Goal: Task Accomplishment & Management: Manage account settings

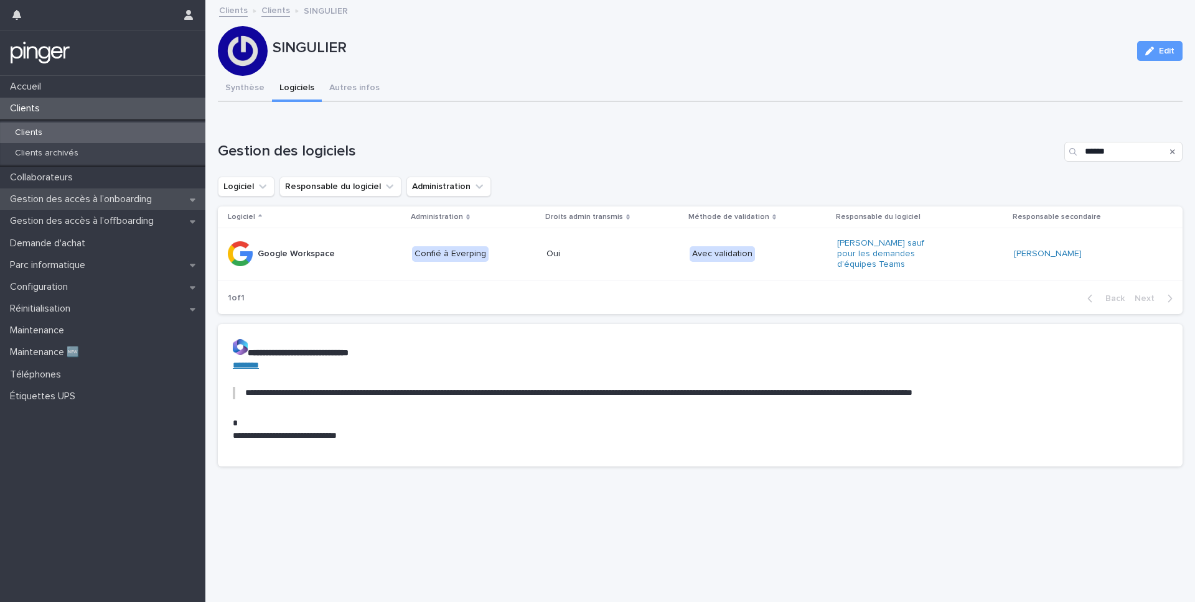
click at [115, 195] on p "Gestion des accès à l’onboarding" at bounding box center [83, 199] width 157 height 12
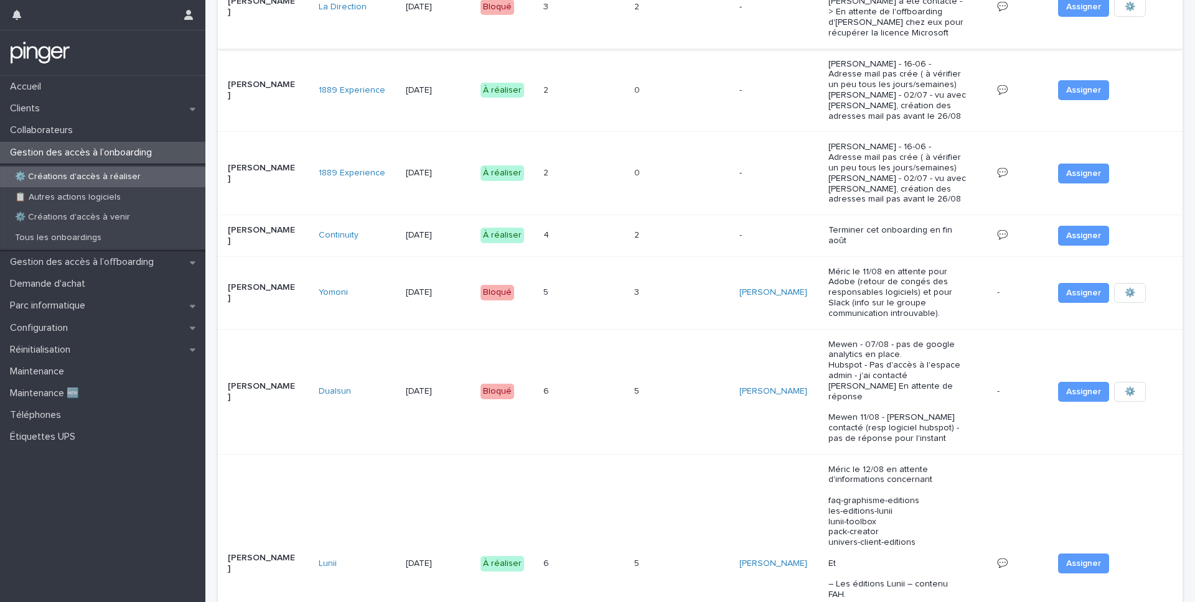
scroll to position [338, 0]
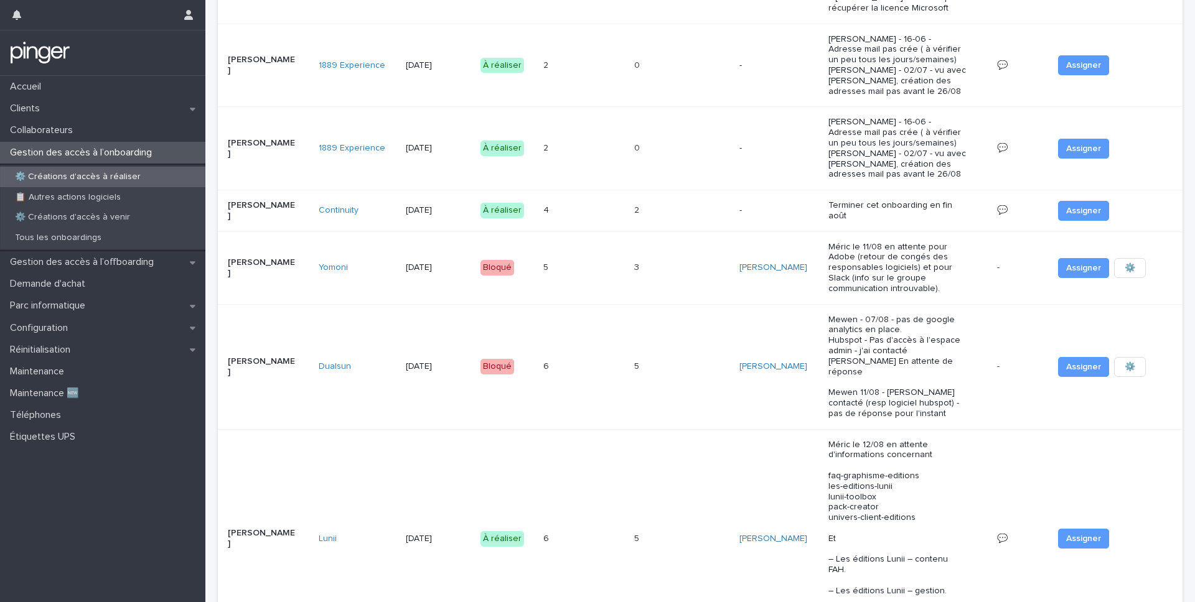
click at [629, 363] on td "6 6" at bounding box center [583, 366] width 91 height 125
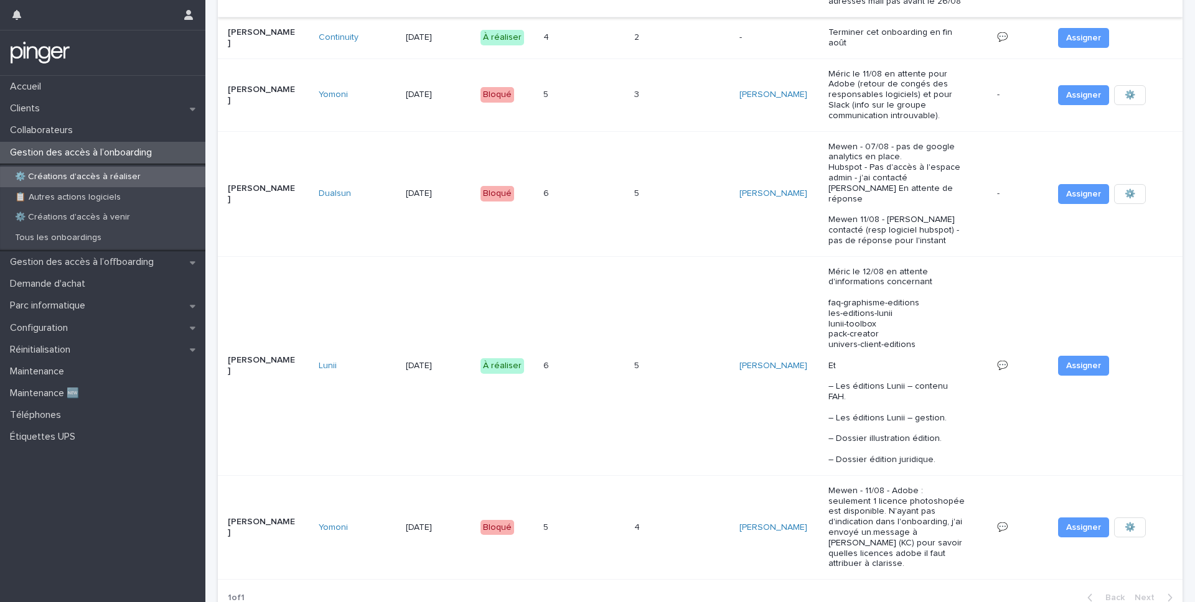
scroll to position [564, 0]
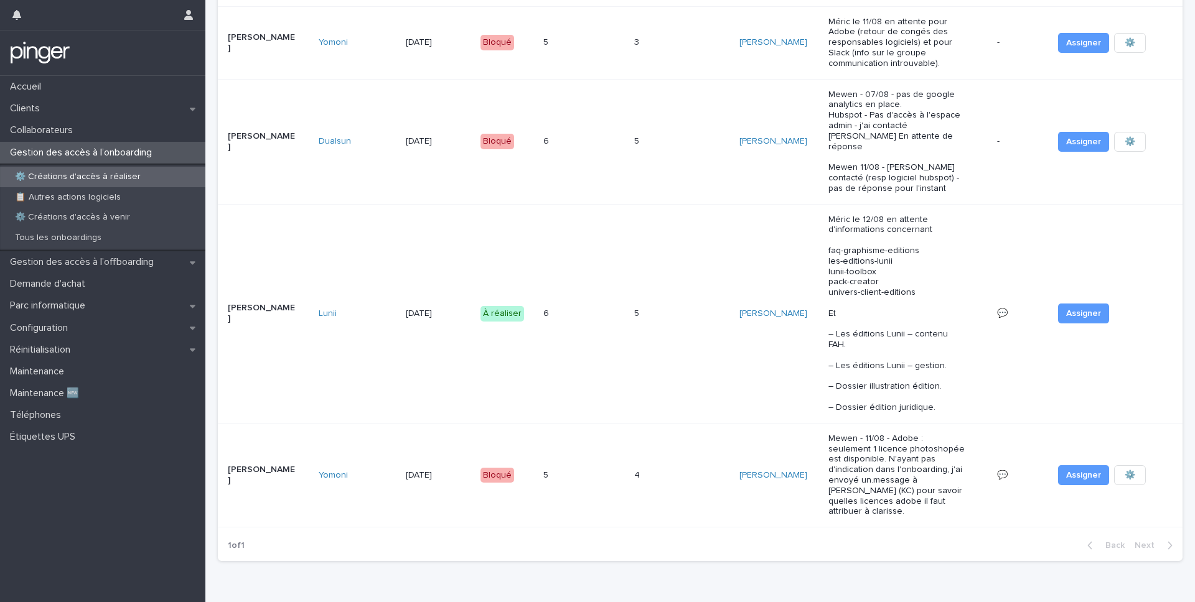
click at [608, 488] on td "5 5" at bounding box center [583, 475] width 91 height 104
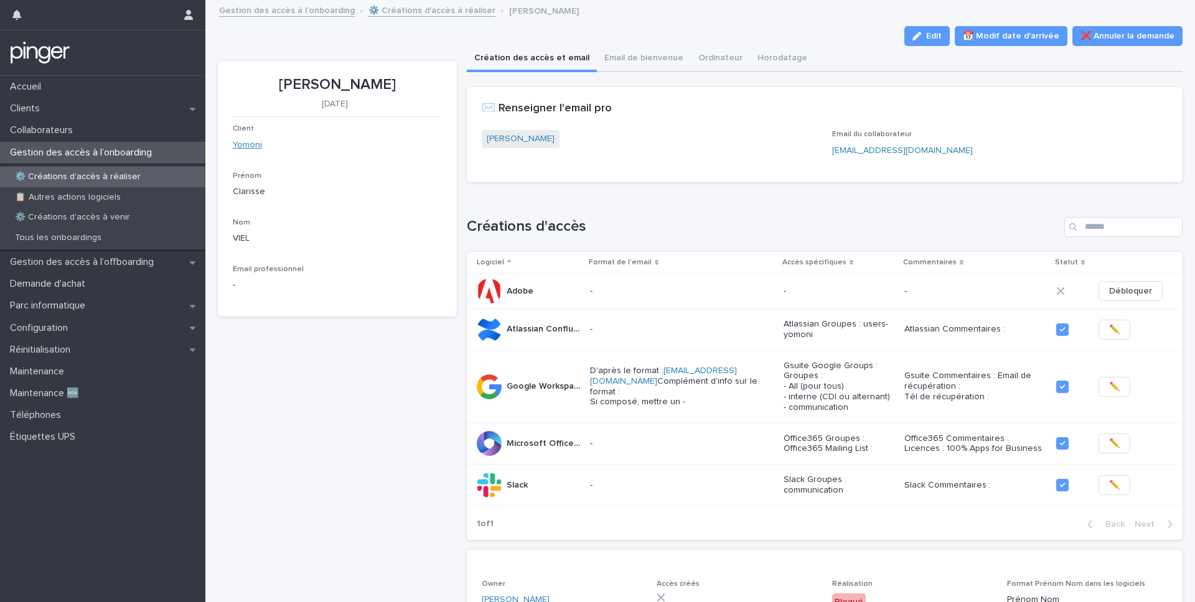
click at [257, 146] on link "Yomoni" at bounding box center [247, 145] width 29 height 13
click at [941, 35] on span "Edit" at bounding box center [934, 36] width 16 height 9
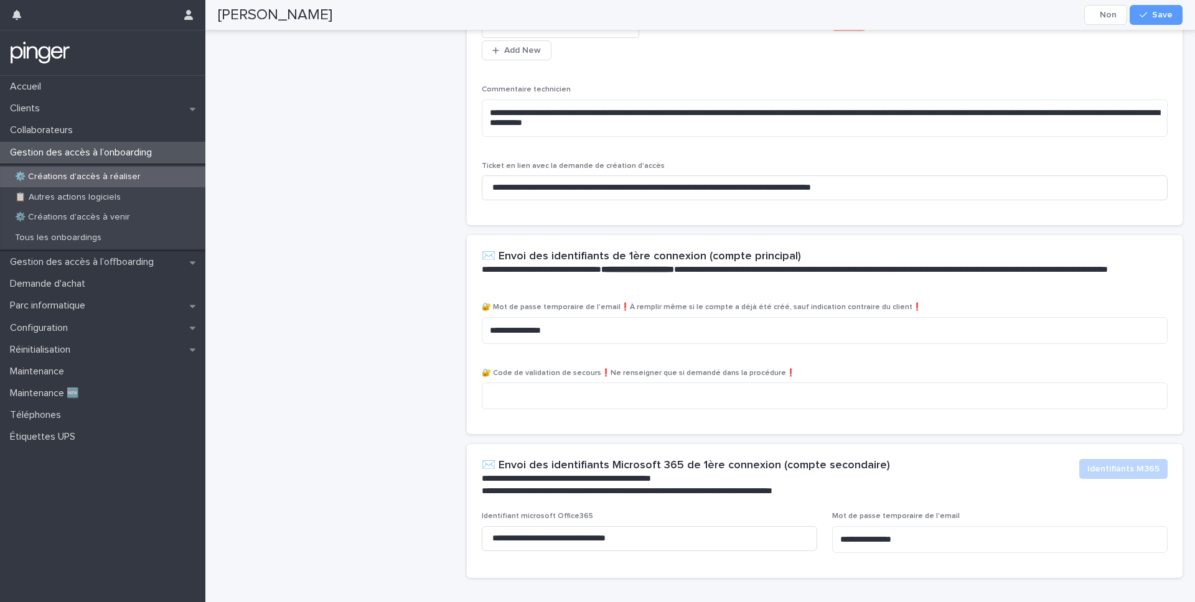
scroll to position [579, 0]
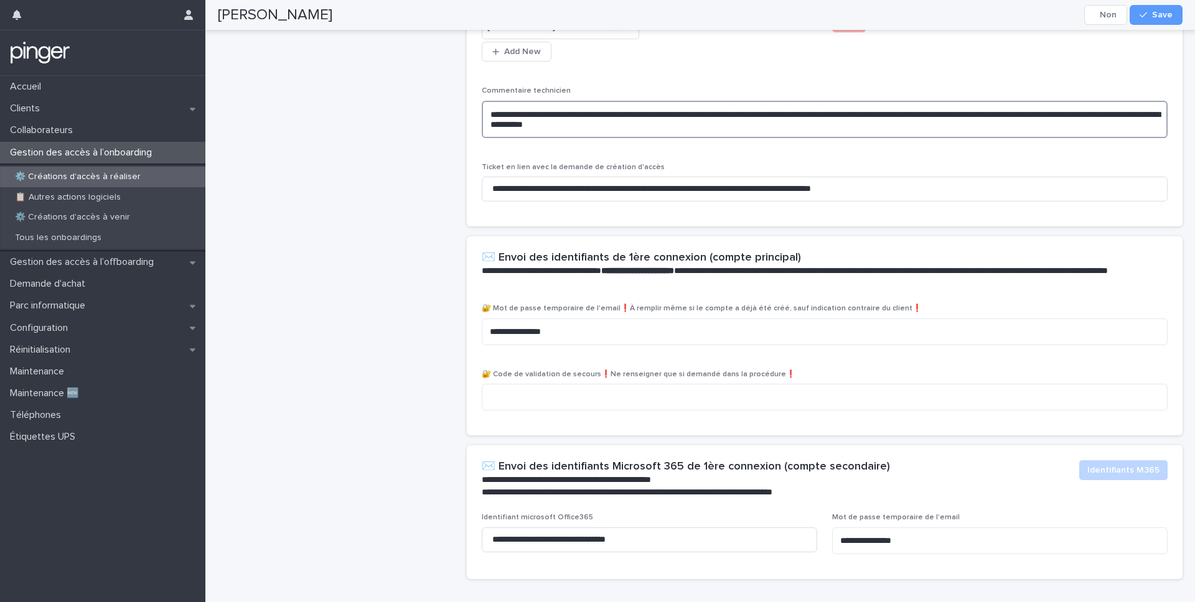
click at [682, 138] on textarea "**********" at bounding box center [825, 119] width 686 height 37
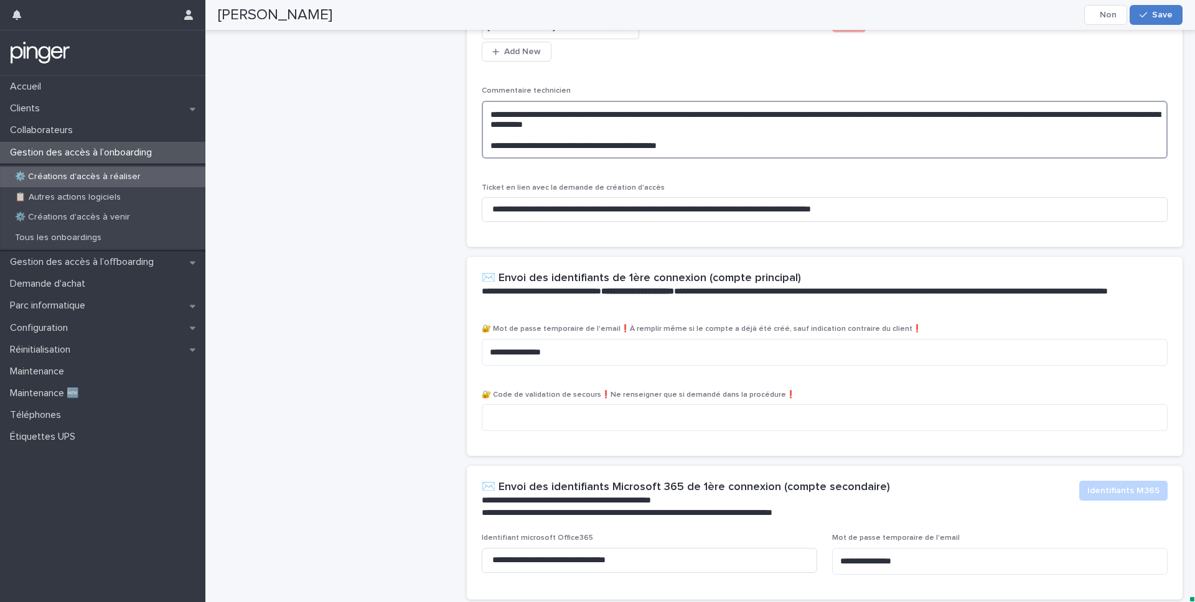
type textarea "**********"
click at [1145, 13] on icon "button" at bounding box center [1142, 15] width 7 height 9
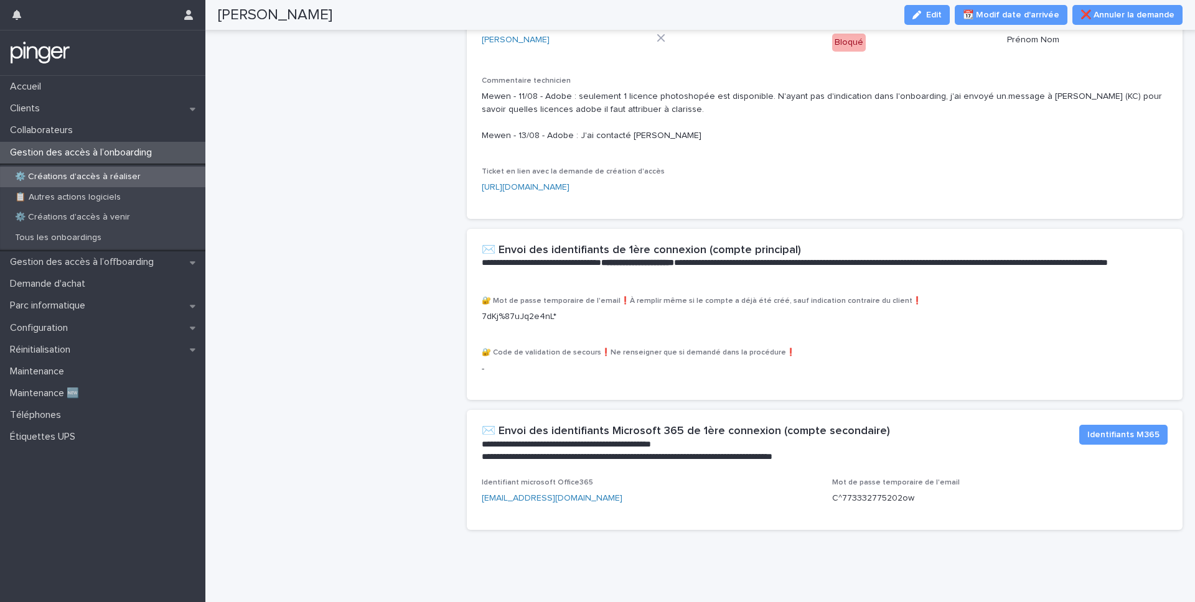
scroll to position [534, 0]
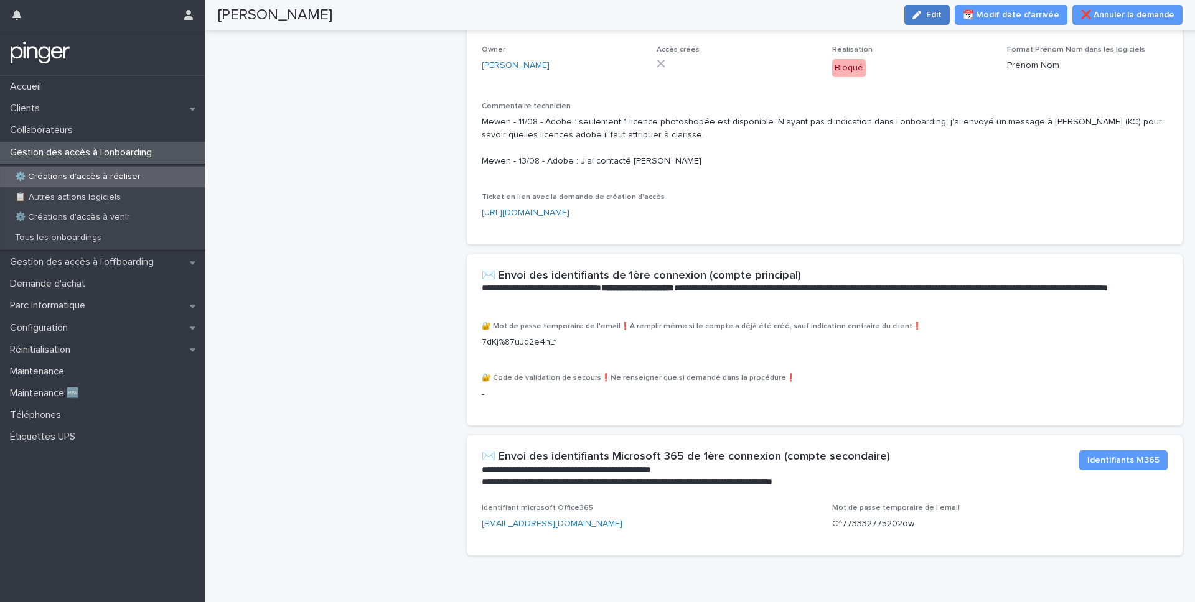
click at [921, 16] on icon "button" at bounding box center [916, 15] width 9 height 9
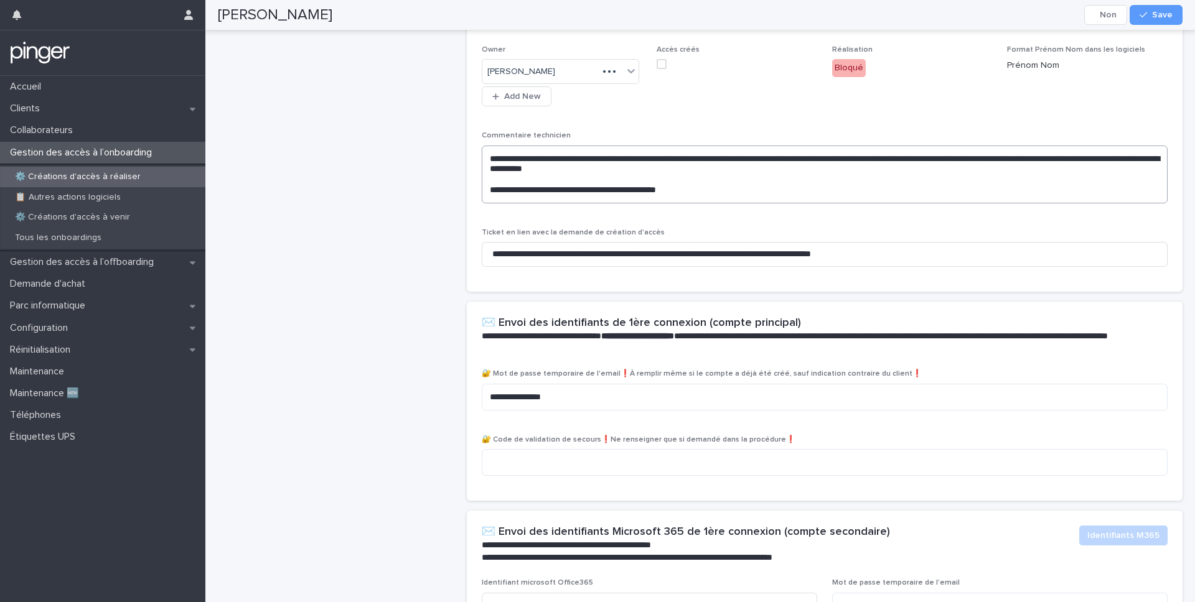
scroll to position [563, 0]
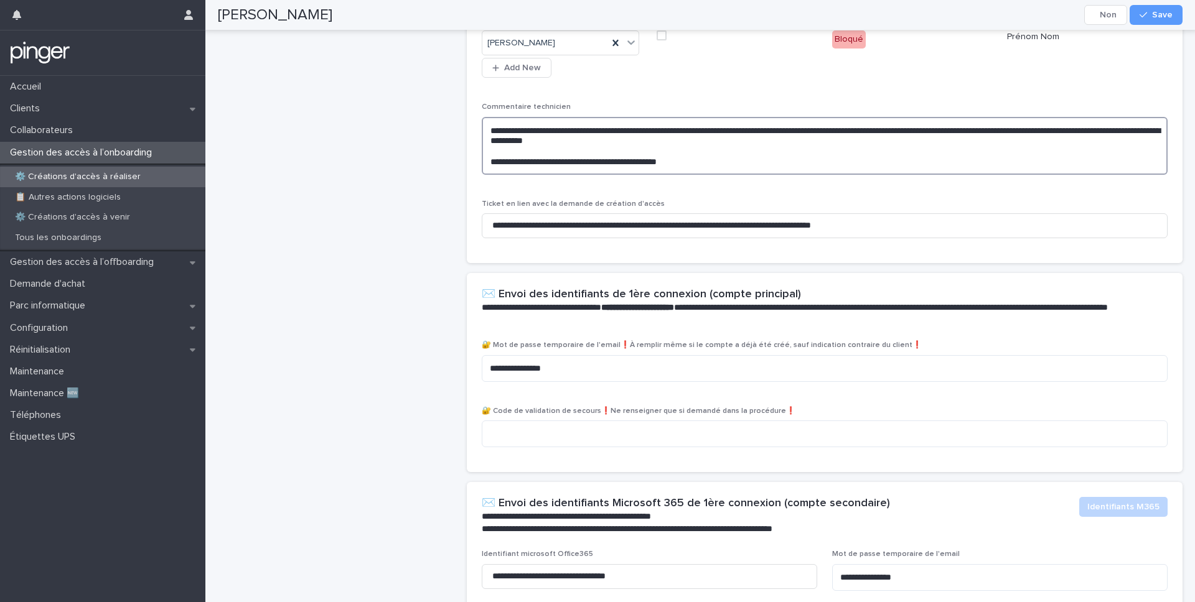
click at [697, 175] on textarea "**********" at bounding box center [825, 146] width 686 height 58
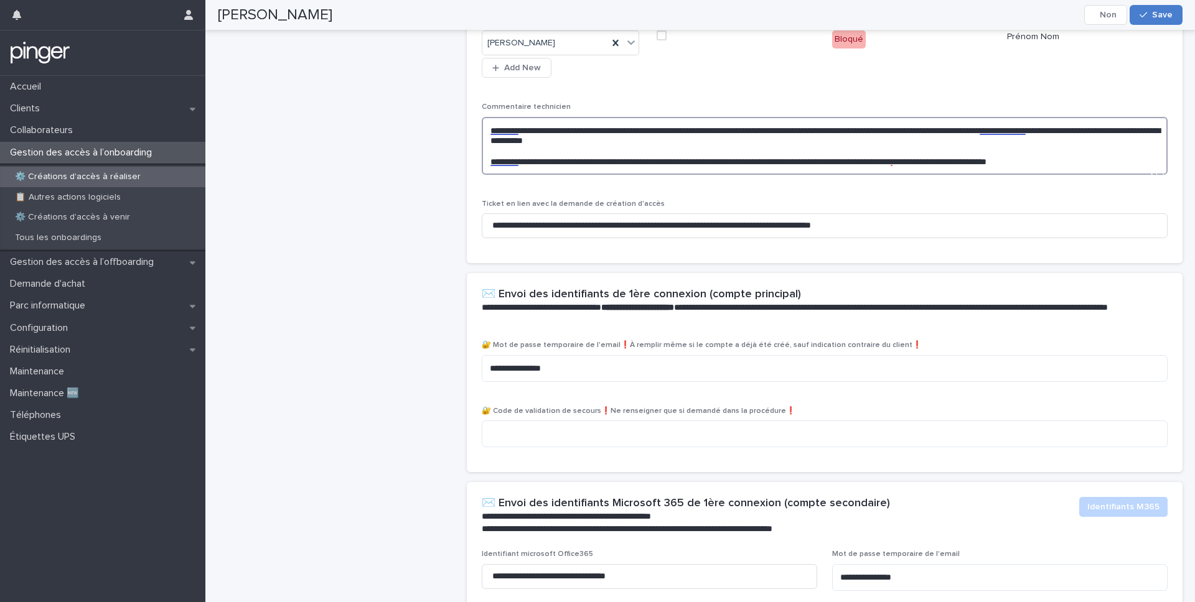
type textarea "**********"
click at [1149, 21] on button "Save" at bounding box center [1155, 15] width 53 height 20
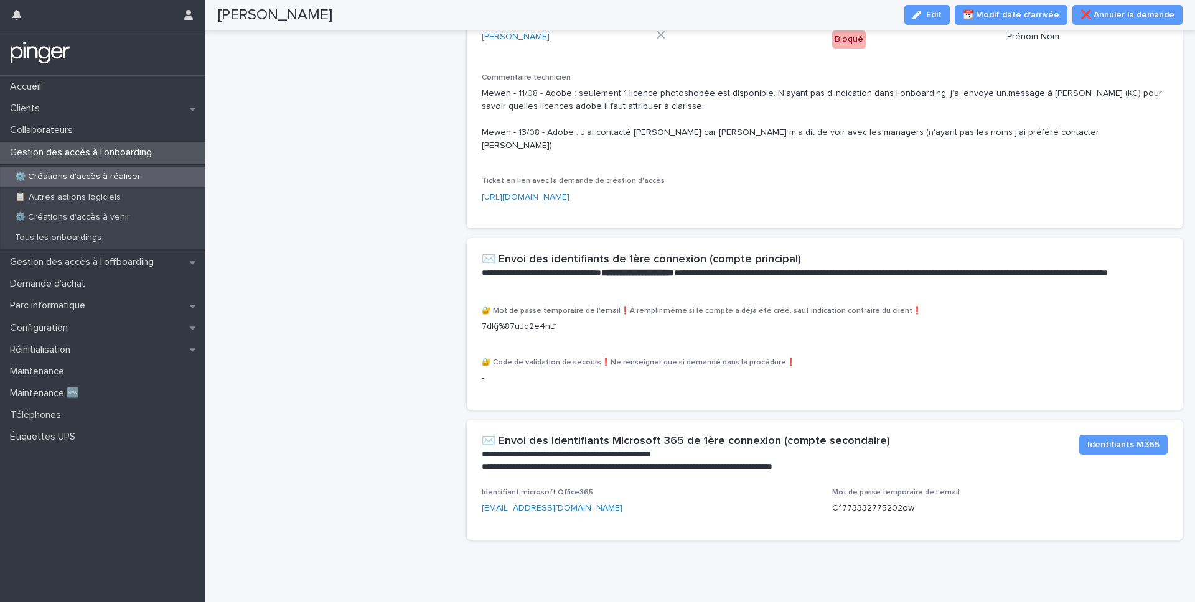
scroll to position [518, 0]
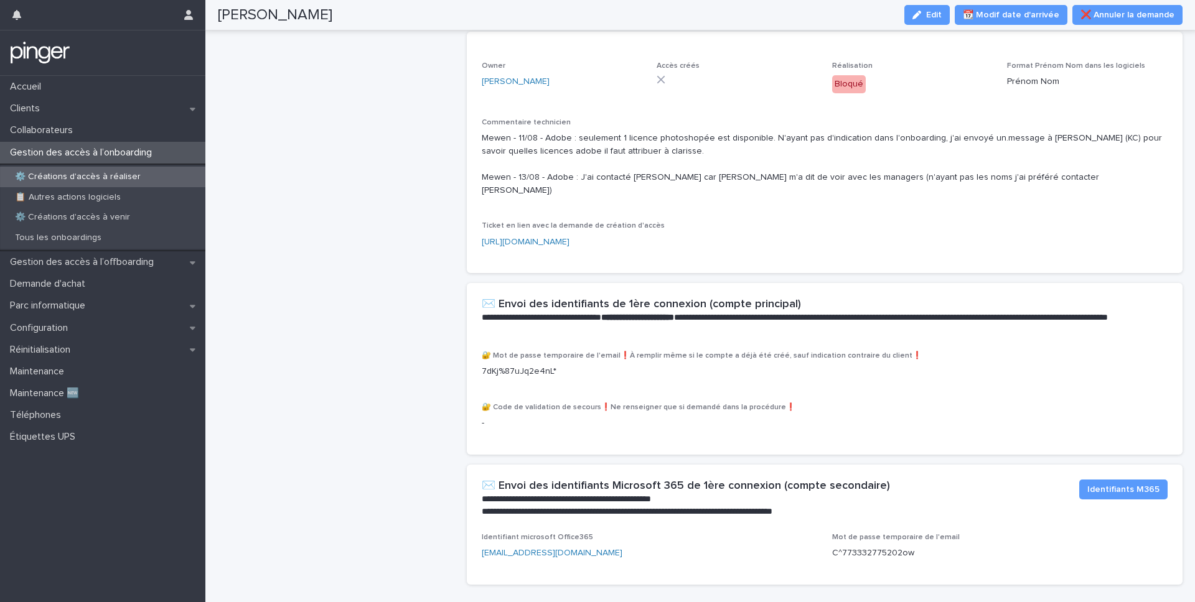
click at [158, 179] on div "⚙️ Créations d'accès à réaliser" at bounding box center [102, 177] width 205 height 21
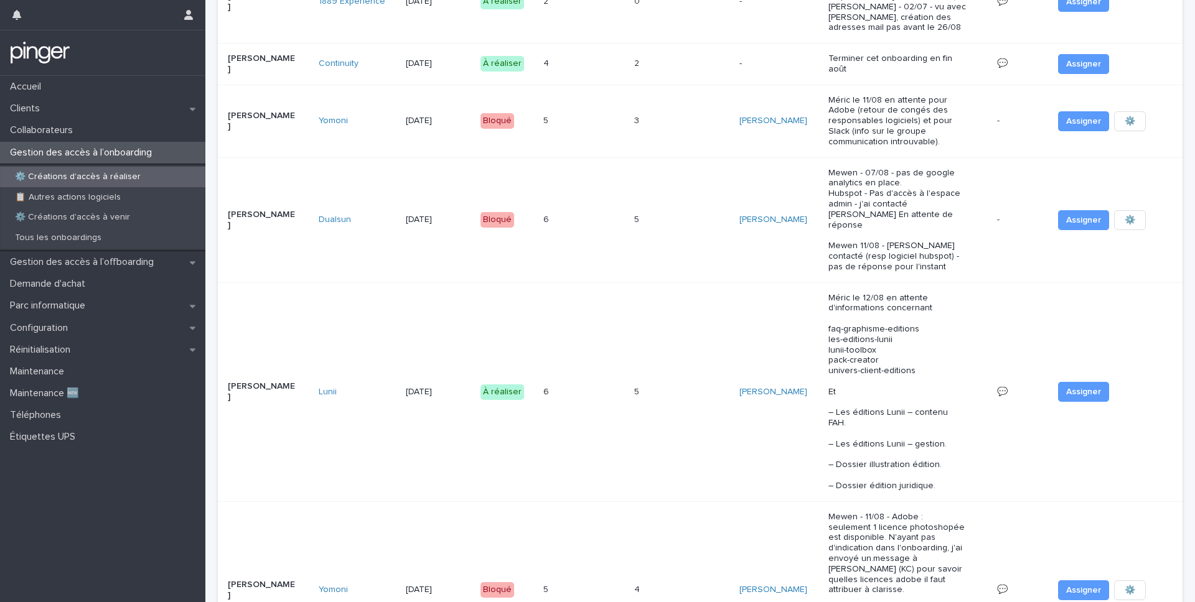
scroll to position [480, 0]
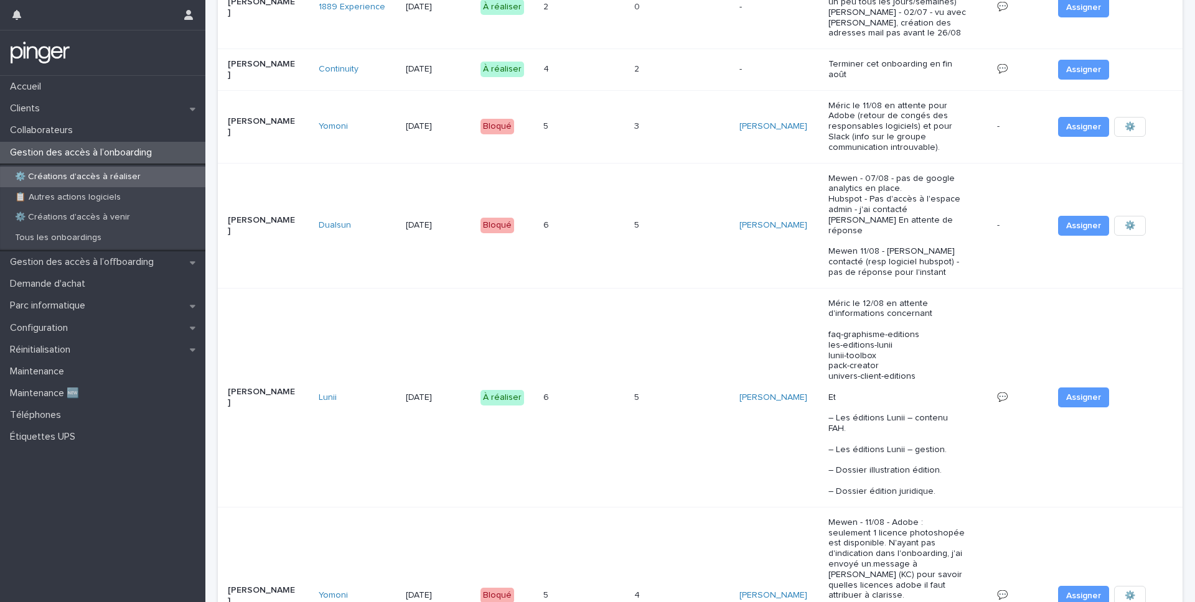
click at [828, 212] on p "Mewen - 07/08 - pas de google analytics en place. Hubspot - Pas d'accès à l'esp…" at bounding box center [897, 226] width 138 height 105
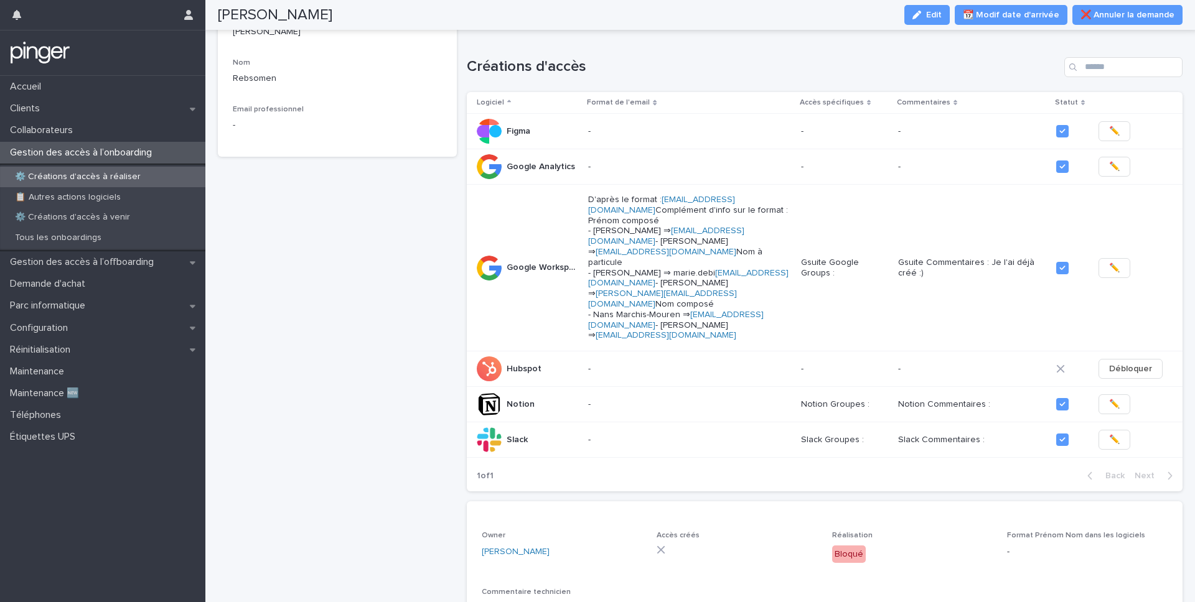
scroll to position [439, 0]
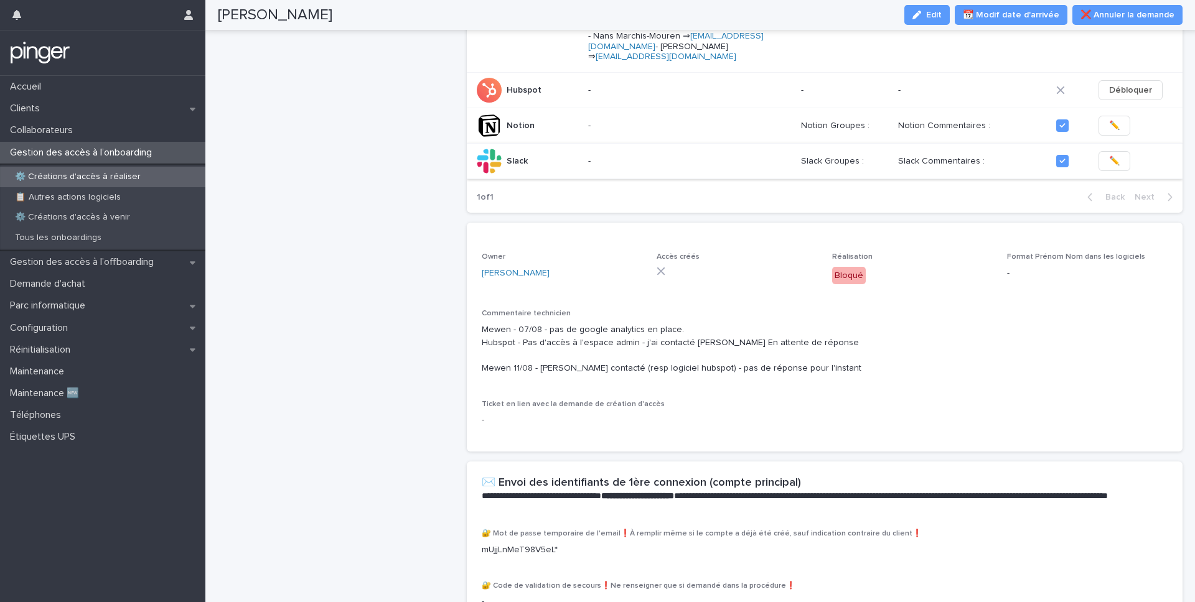
drag, startPoint x: 923, startPoint y: 9, endPoint x: 804, endPoint y: 156, distance: 188.8
click at [923, 9] on button "Edit" at bounding box center [926, 15] width 45 height 20
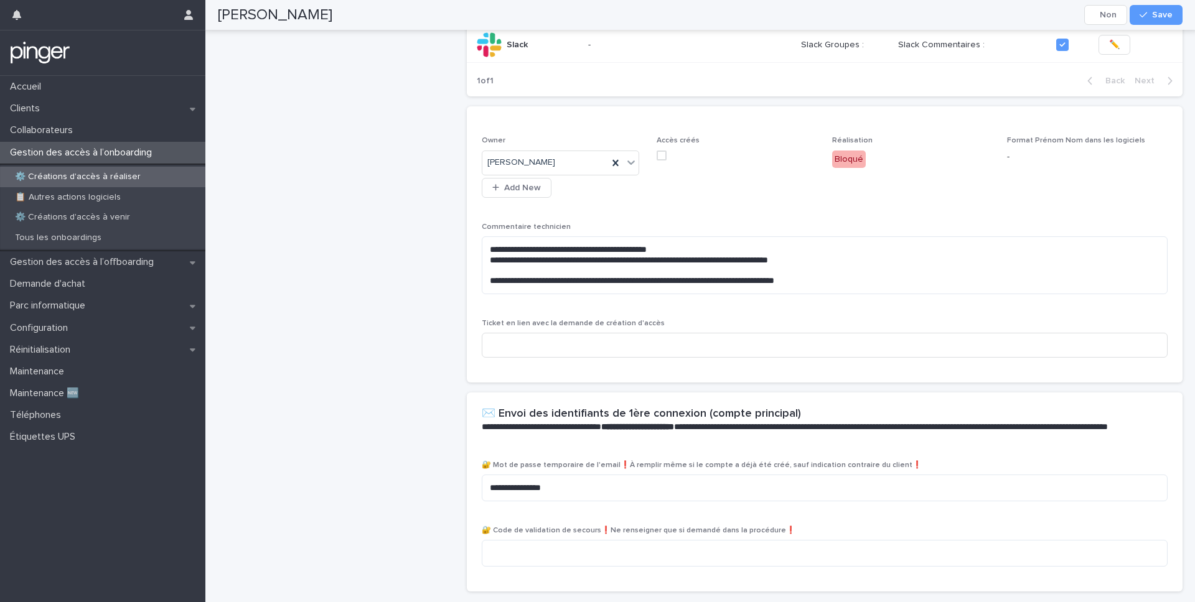
scroll to position [587, 0]
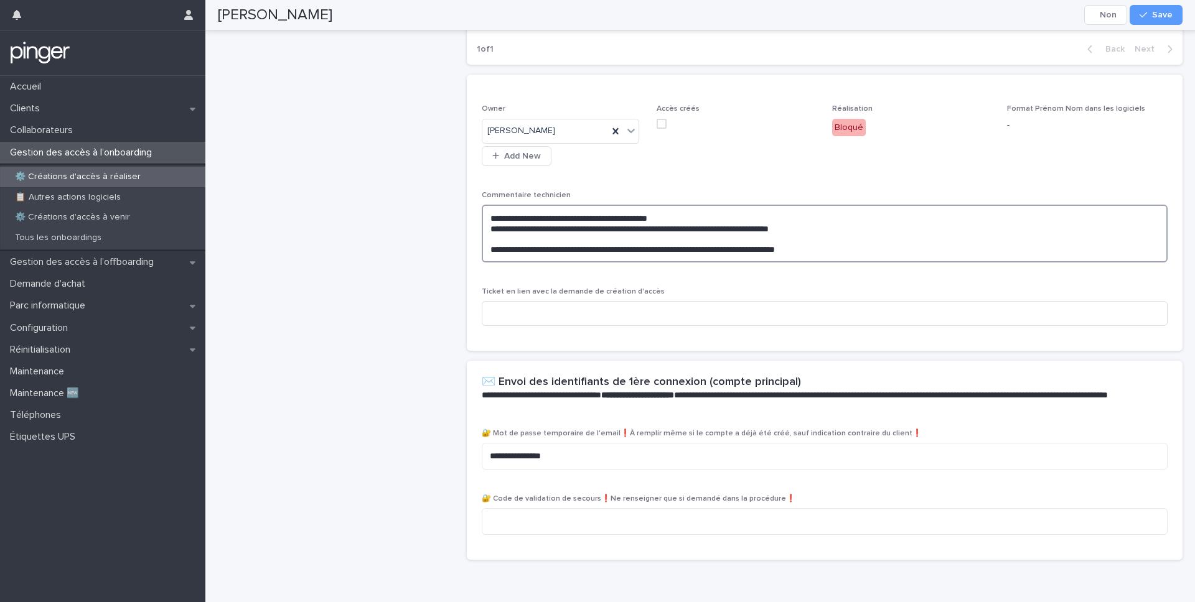
click at [842, 248] on textarea "**********" at bounding box center [825, 234] width 686 height 58
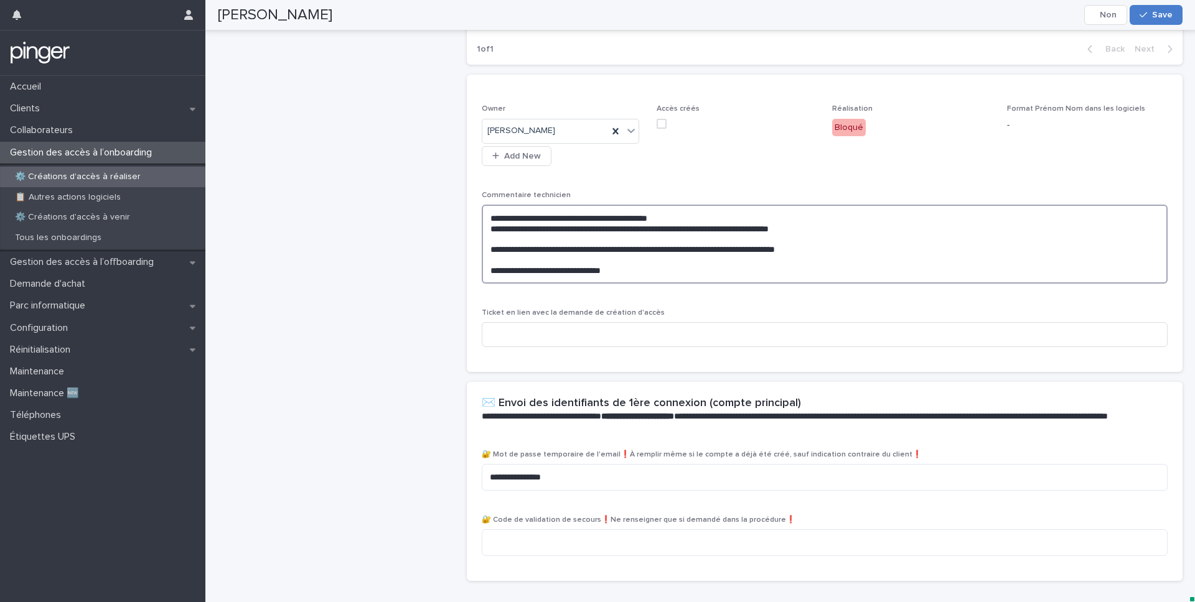
type textarea "**********"
click at [1181, 11] on button "Save" at bounding box center [1155, 15] width 53 height 20
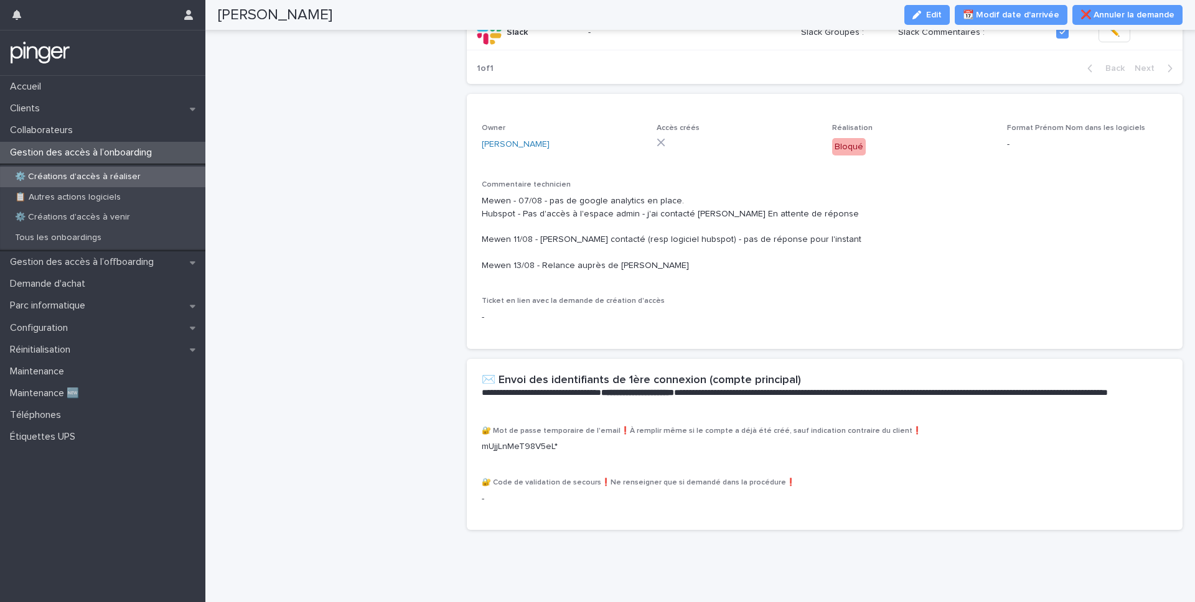
scroll to position [552, 0]
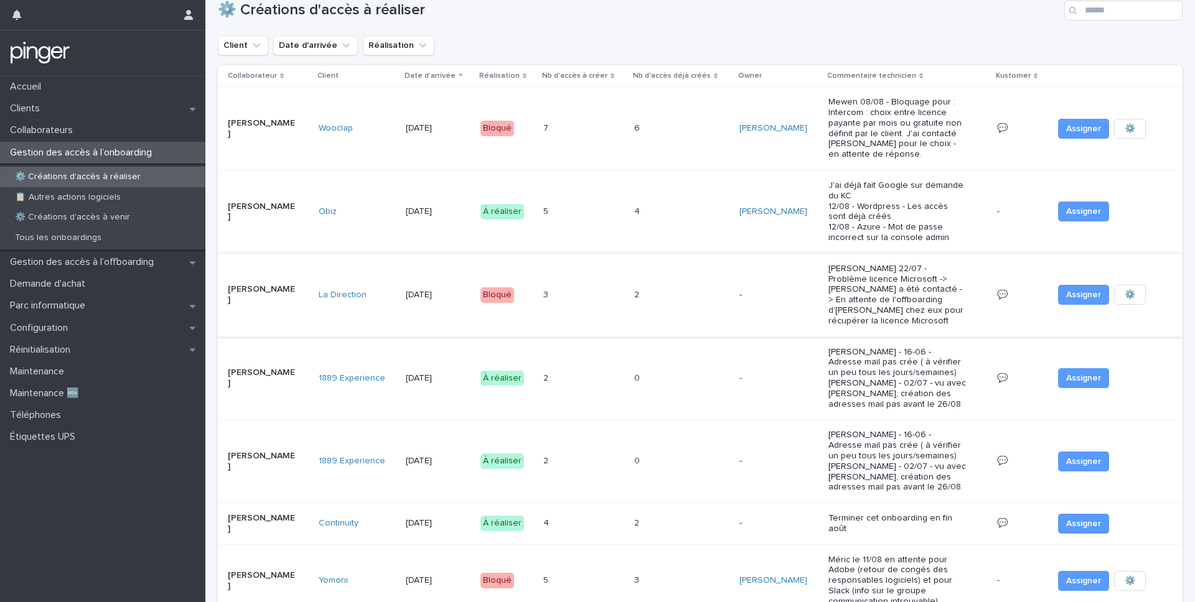
scroll to position [4, 0]
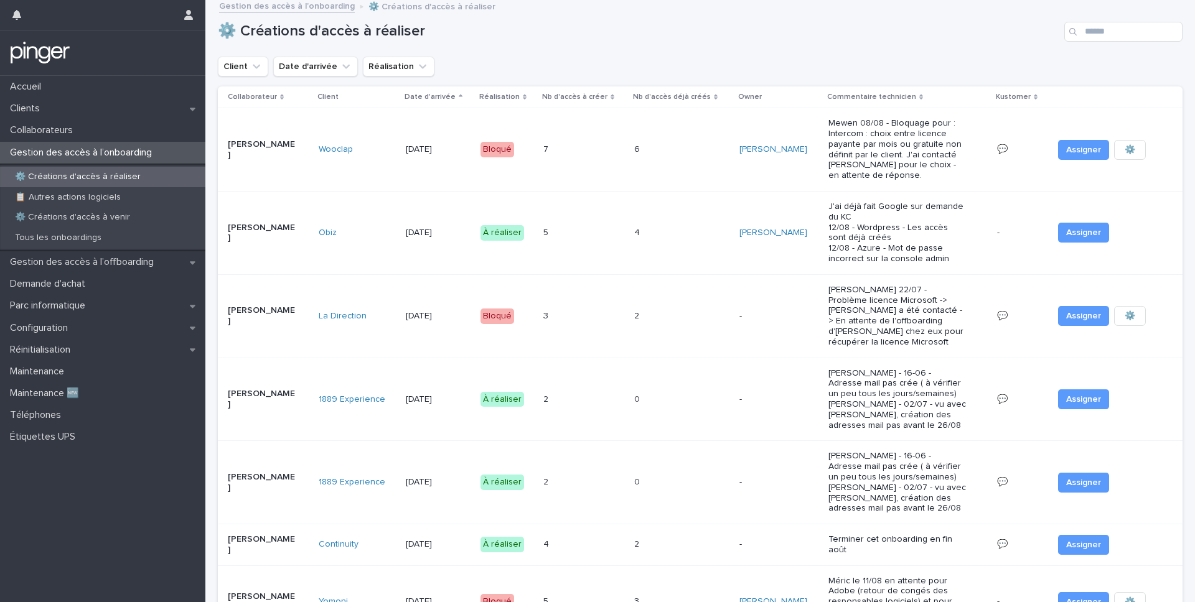
click at [846, 144] on p "Mewen 08/08 - Bloquage pour : Intercom : choix entre licence payante par mois o…" at bounding box center [897, 149] width 138 height 63
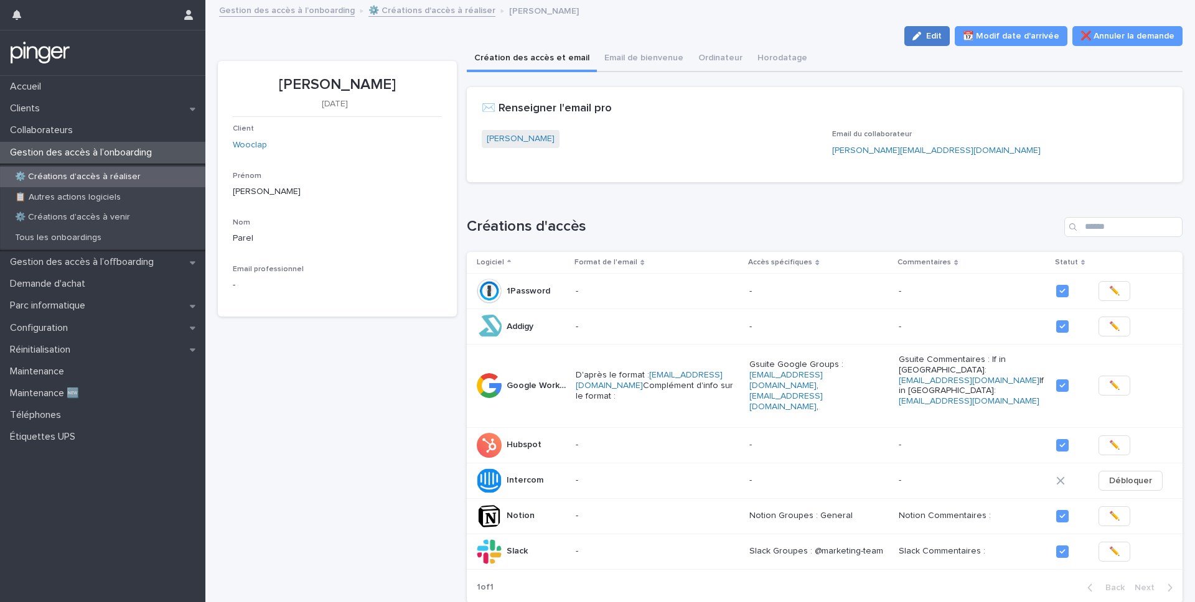
click at [929, 43] on button "Edit" at bounding box center [926, 36] width 45 height 20
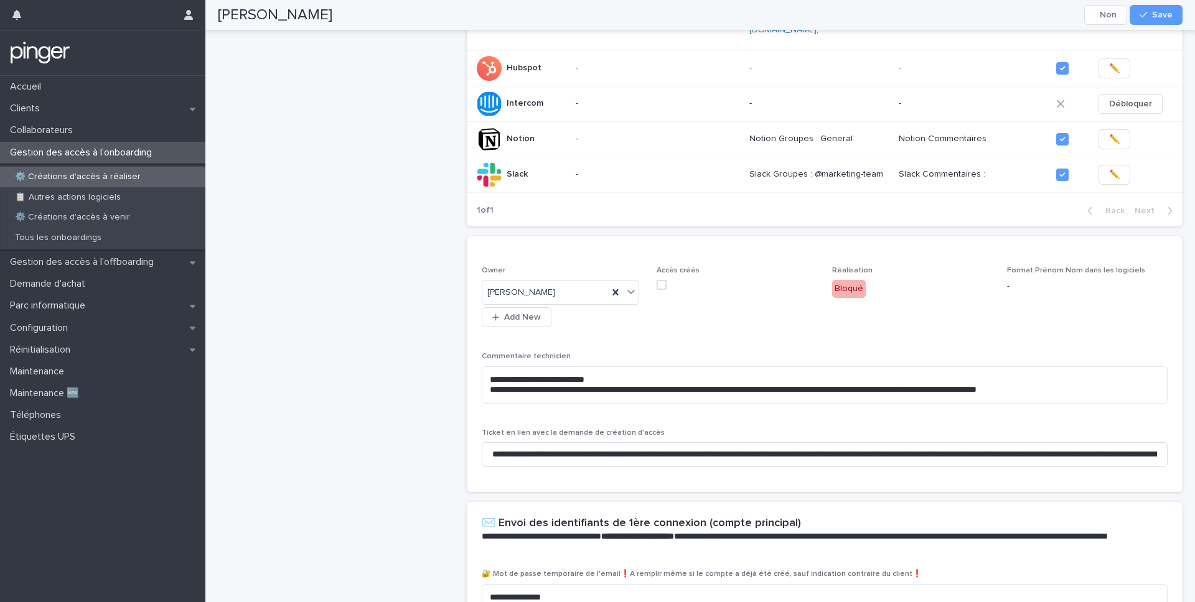
scroll to position [398, 0]
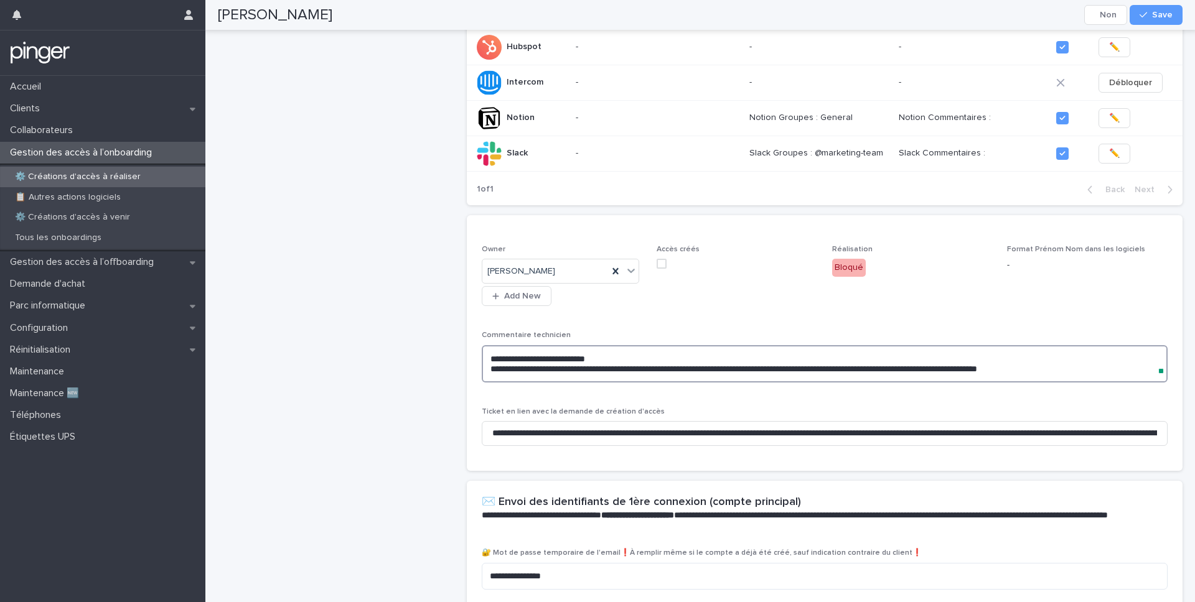
click at [1072, 365] on textarea "**********" at bounding box center [825, 363] width 686 height 37
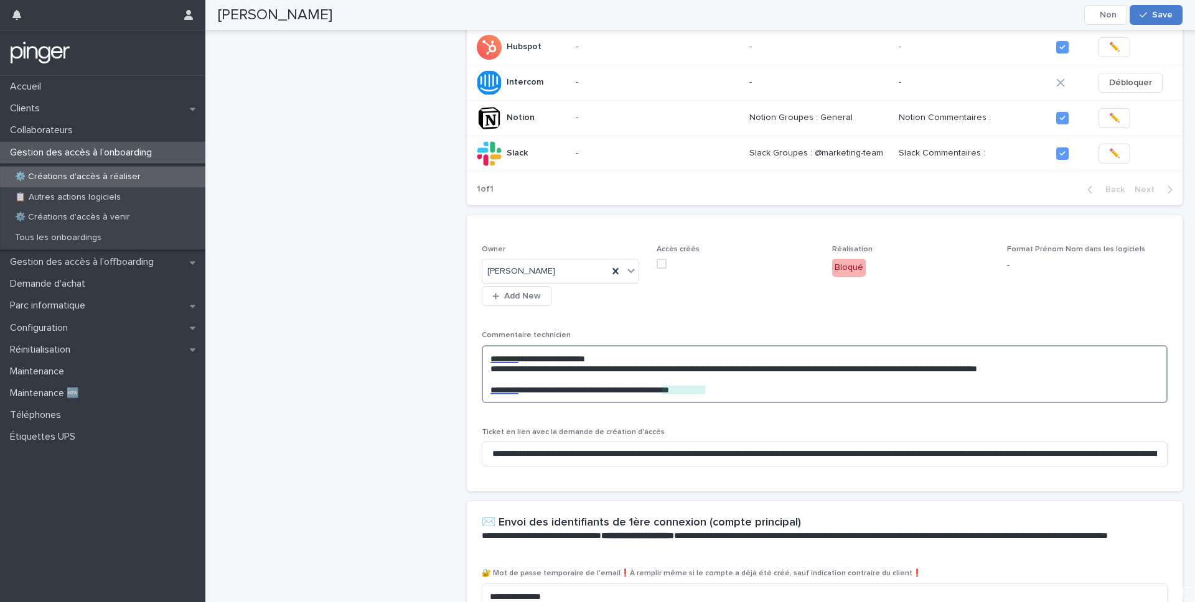
type textarea "**********"
click at [1163, 12] on span "Save" at bounding box center [1162, 15] width 21 height 9
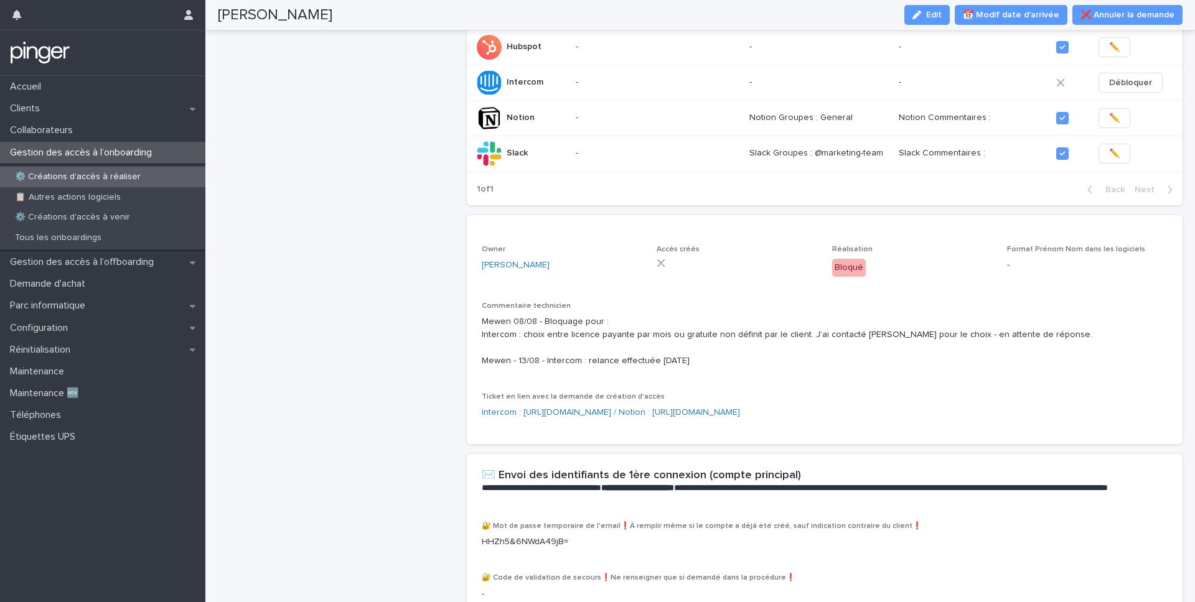
scroll to position [361, 0]
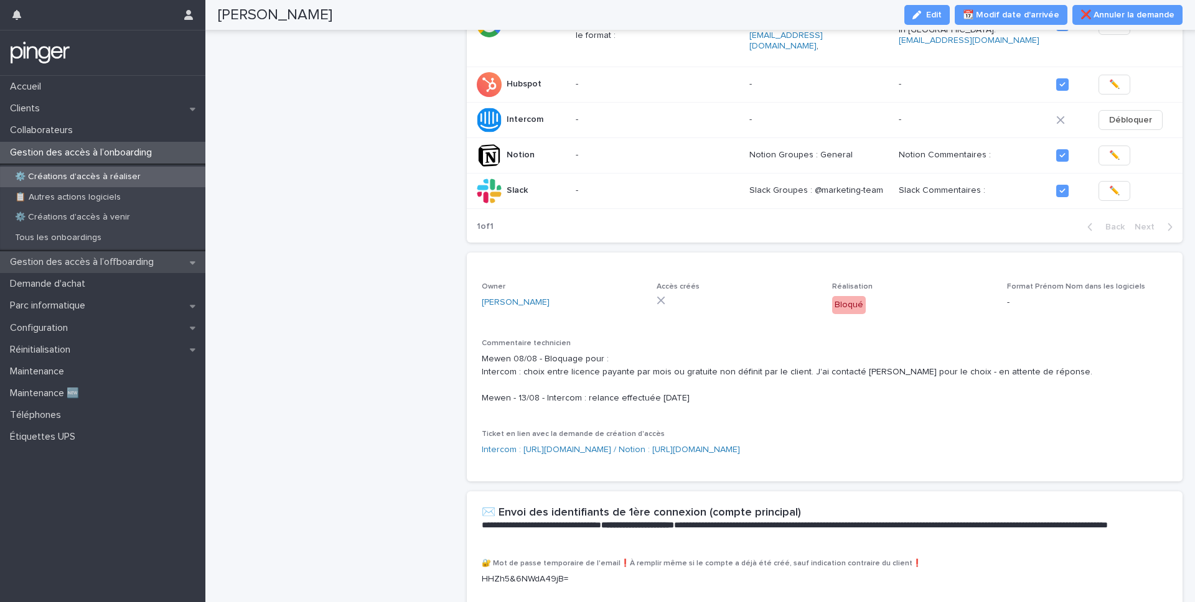
click at [70, 259] on p "Gestion des accès à l’offboarding" at bounding box center [84, 262] width 159 height 12
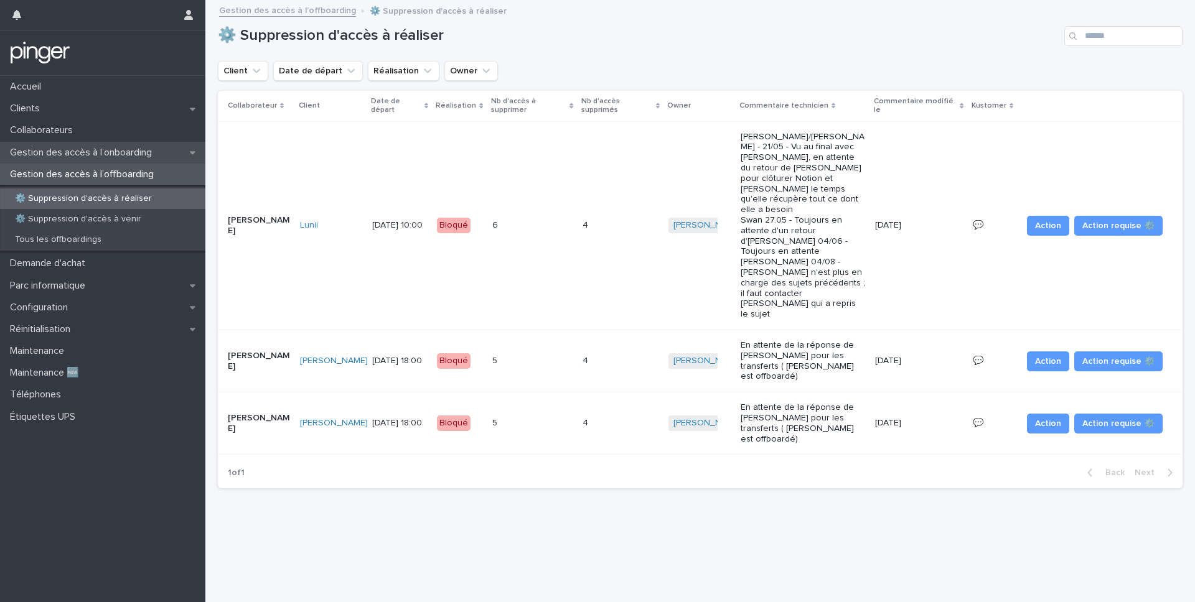
click at [105, 157] on p "Gestion des accès à l’onboarding" at bounding box center [83, 153] width 157 height 12
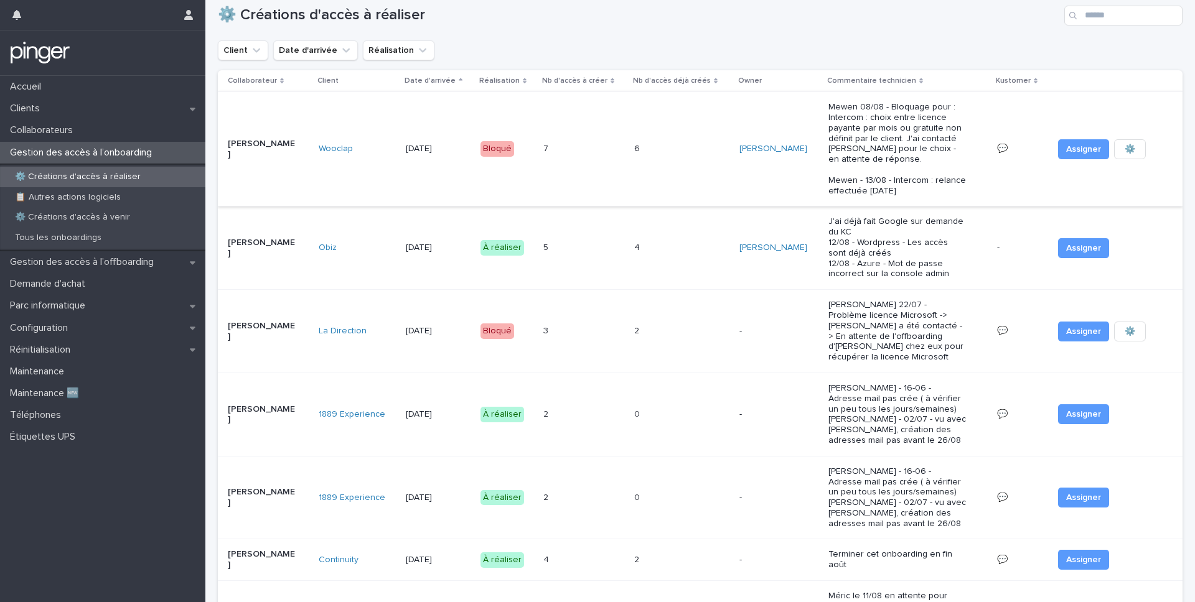
scroll to position [20, 0]
click at [610, 233] on td "5 5" at bounding box center [583, 248] width 91 height 83
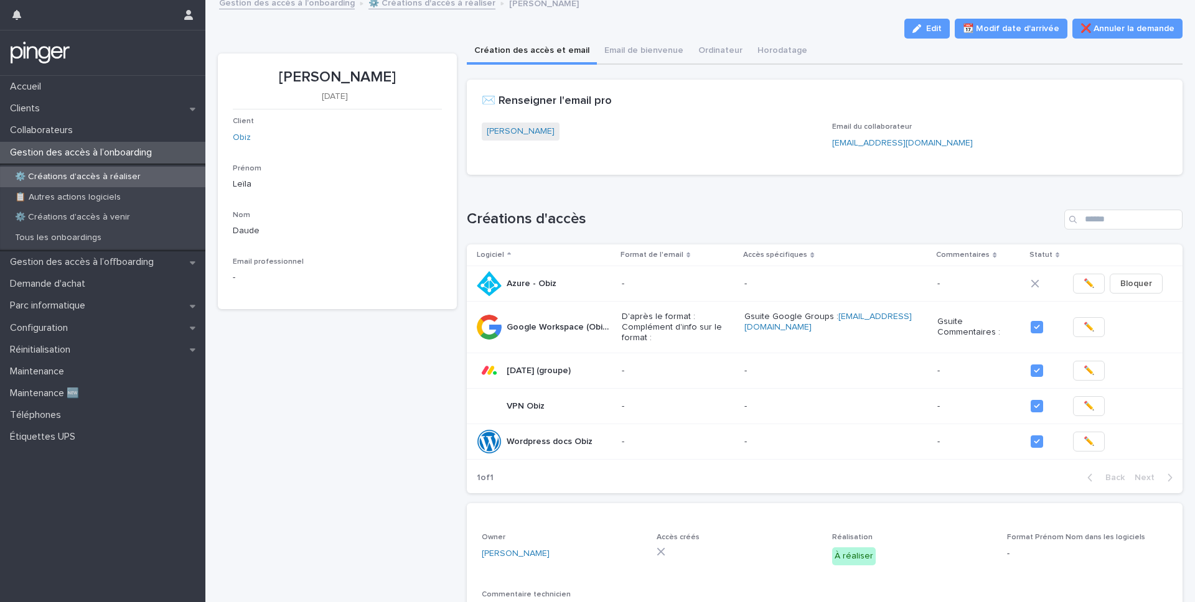
scroll to position [7, 0]
click at [123, 172] on p "⚙️ Créations d'accès à réaliser" at bounding box center [78, 177] width 146 height 11
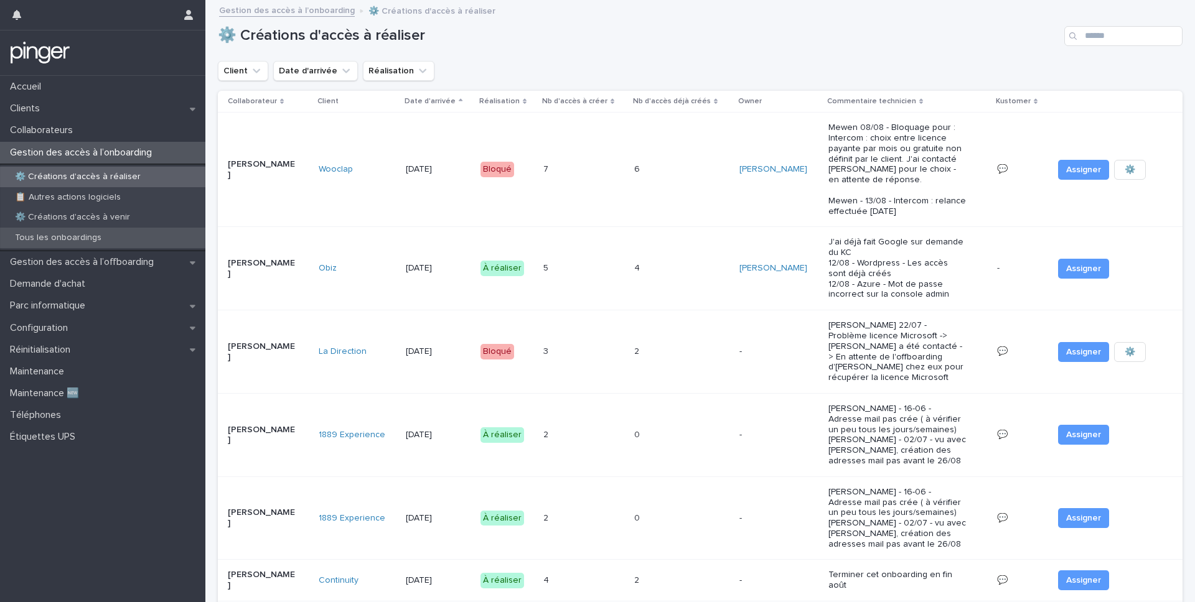
click at [24, 231] on div "Tous les onboardings" at bounding box center [102, 238] width 205 height 21
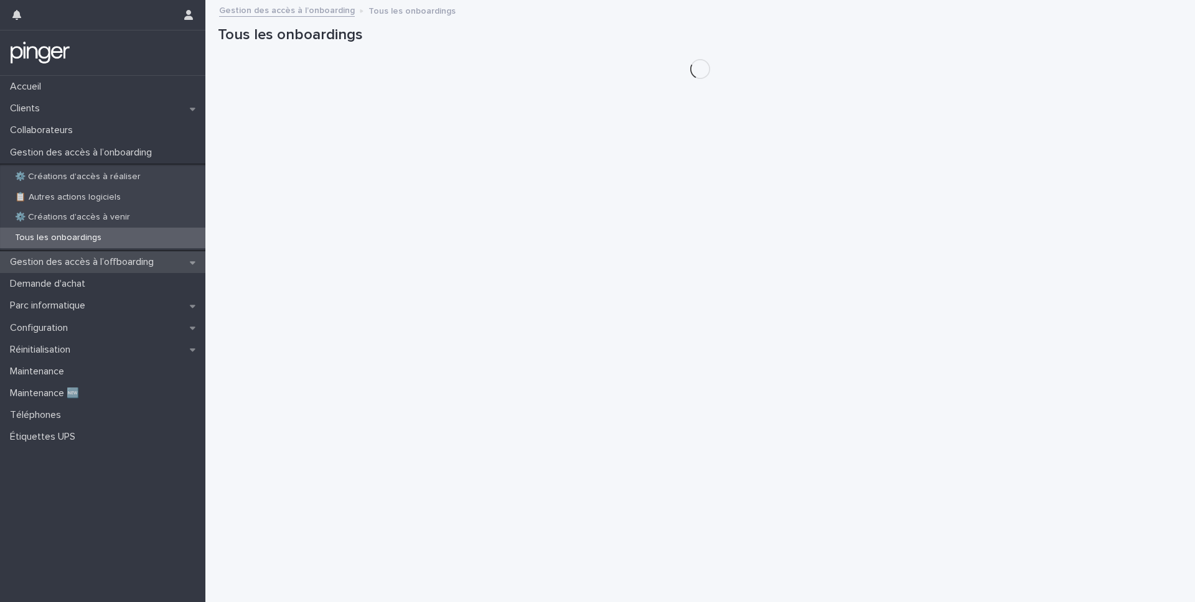
click at [86, 266] on p "Gestion des accès à l’offboarding" at bounding box center [84, 262] width 159 height 12
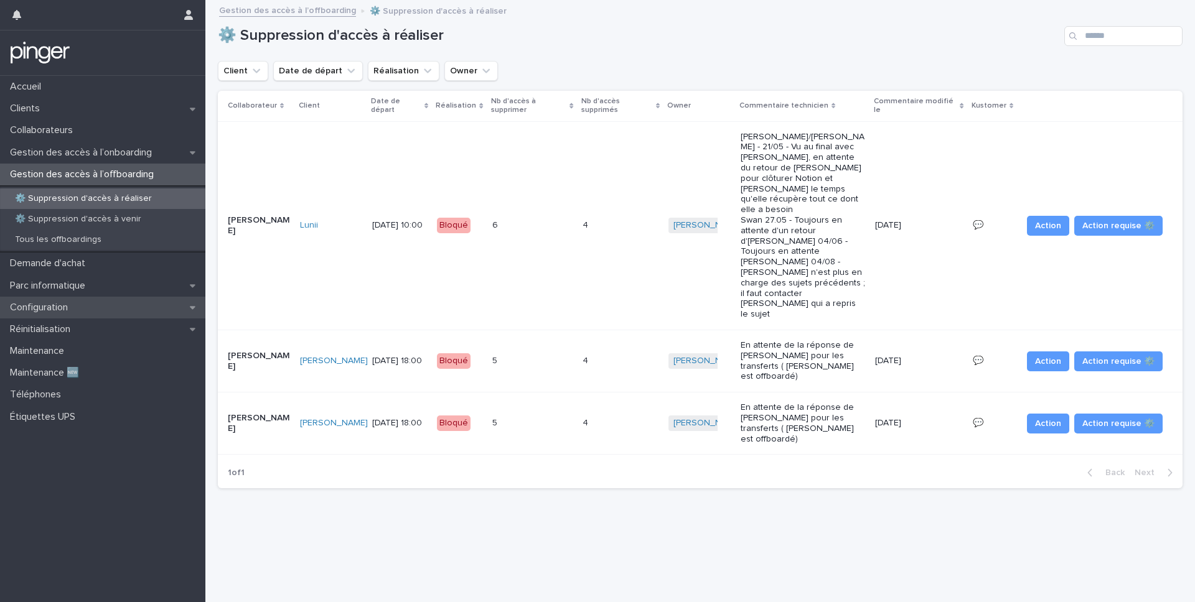
click at [92, 312] on div "Configuration" at bounding box center [102, 308] width 205 height 22
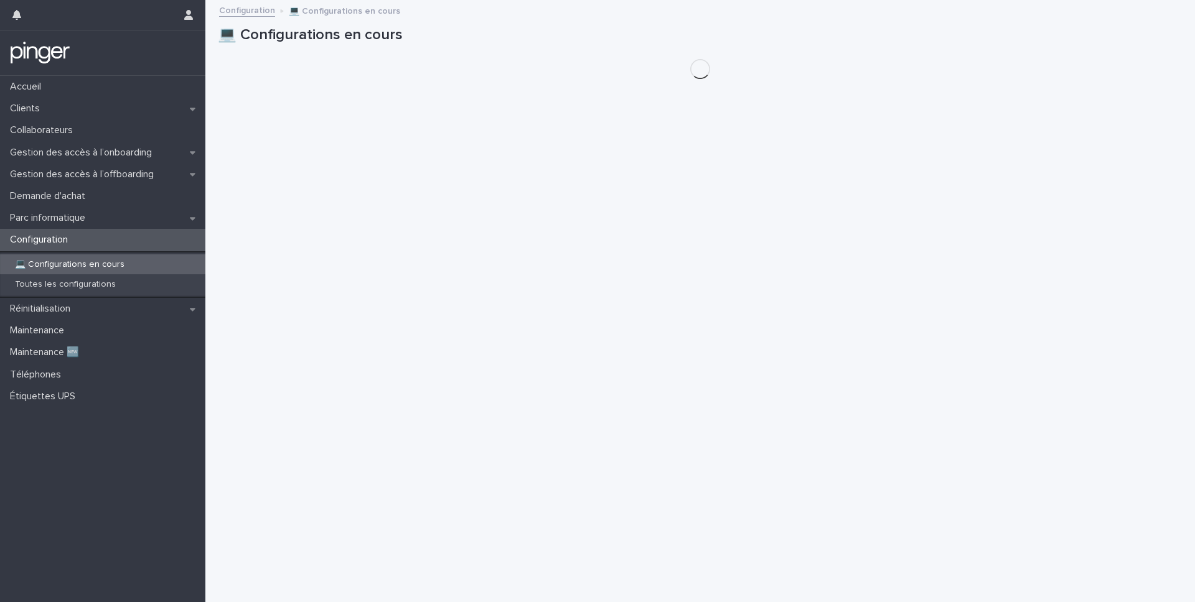
click at [92, 312] on div "Réinitialisation" at bounding box center [102, 309] width 205 height 22
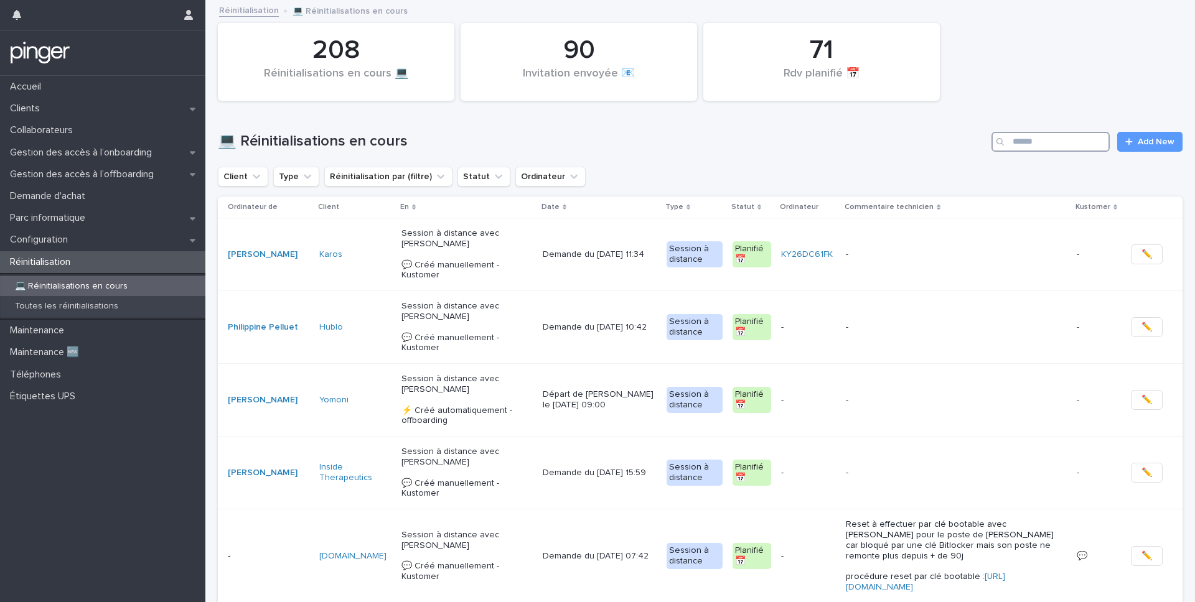
click at [1065, 147] on input "Search" at bounding box center [1050, 142] width 118 height 20
type input "**"
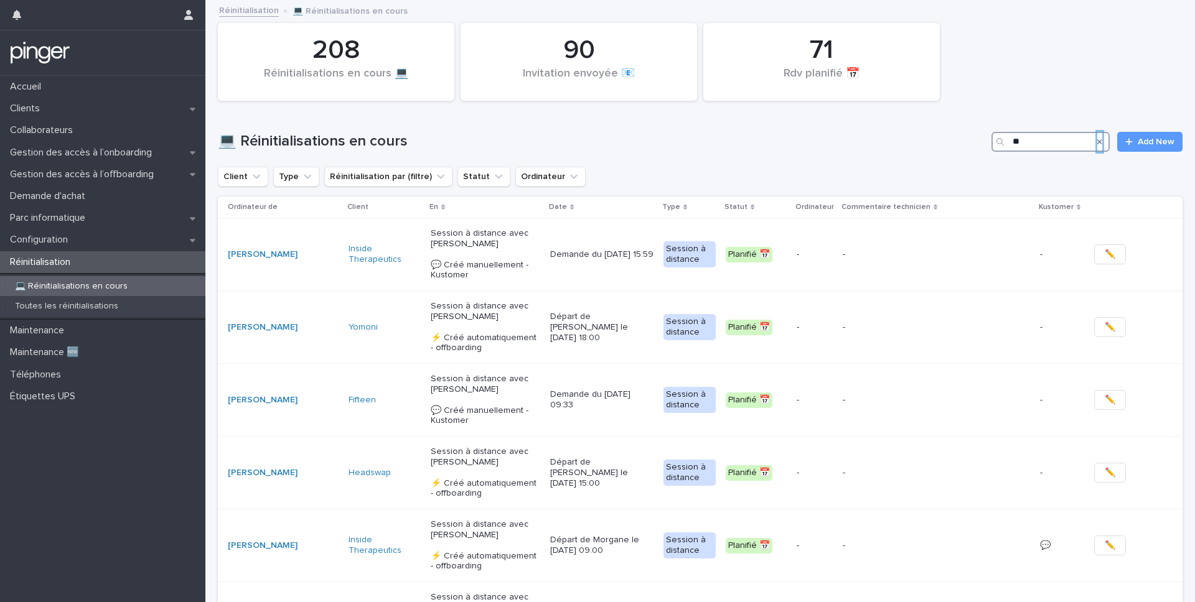
click at [1040, 138] on input "**" at bounding box center [1050, 142] width 118 height 20
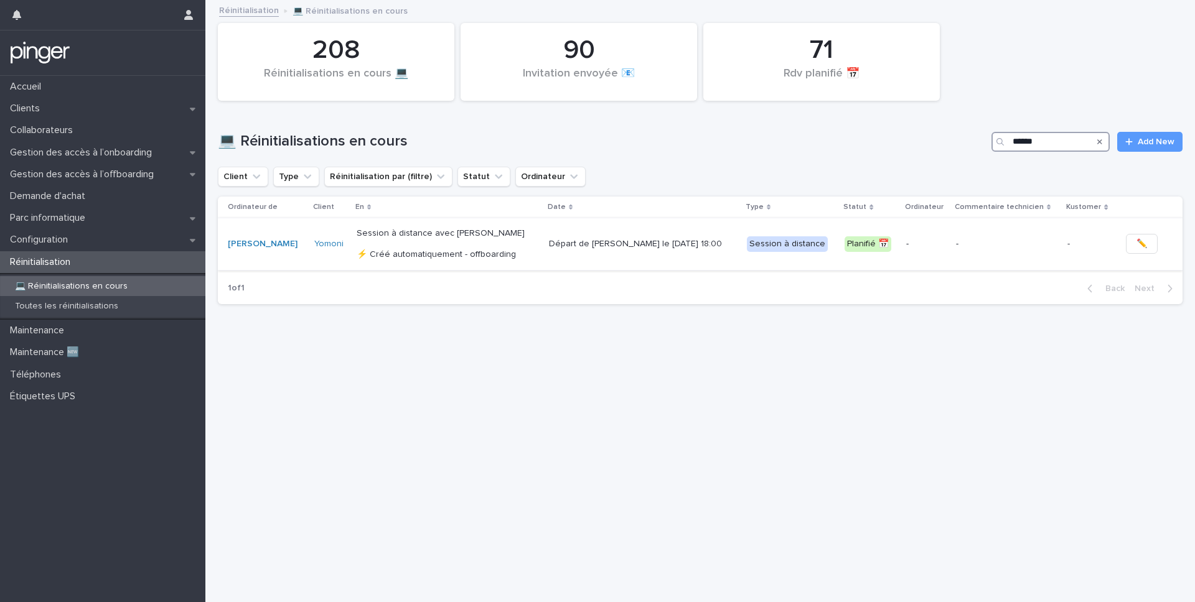
type input "******"
click at [482, 243] on p "Session à distance avec [PERSON_NAME] ⚡ Créé automatiquement - offboarding" at bounding box center [448, 243] width 182 height 31
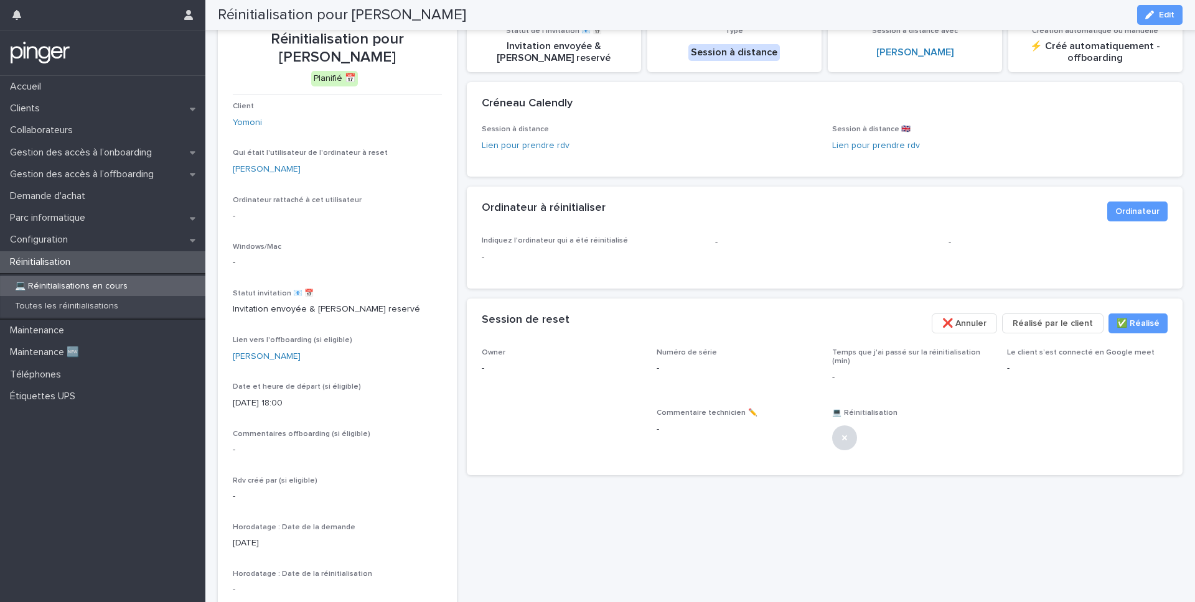
scroll to position [43, 0]
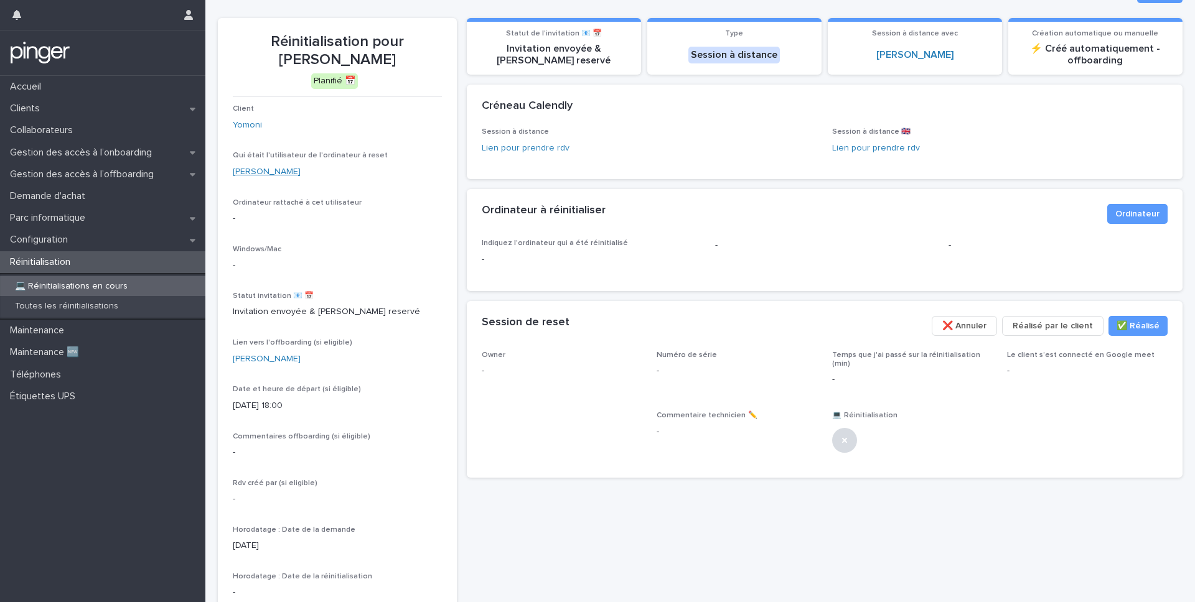
click at [251, 170] on link "[PERSON_NAME]" at bounding box center [267, 171] width 68 height 13
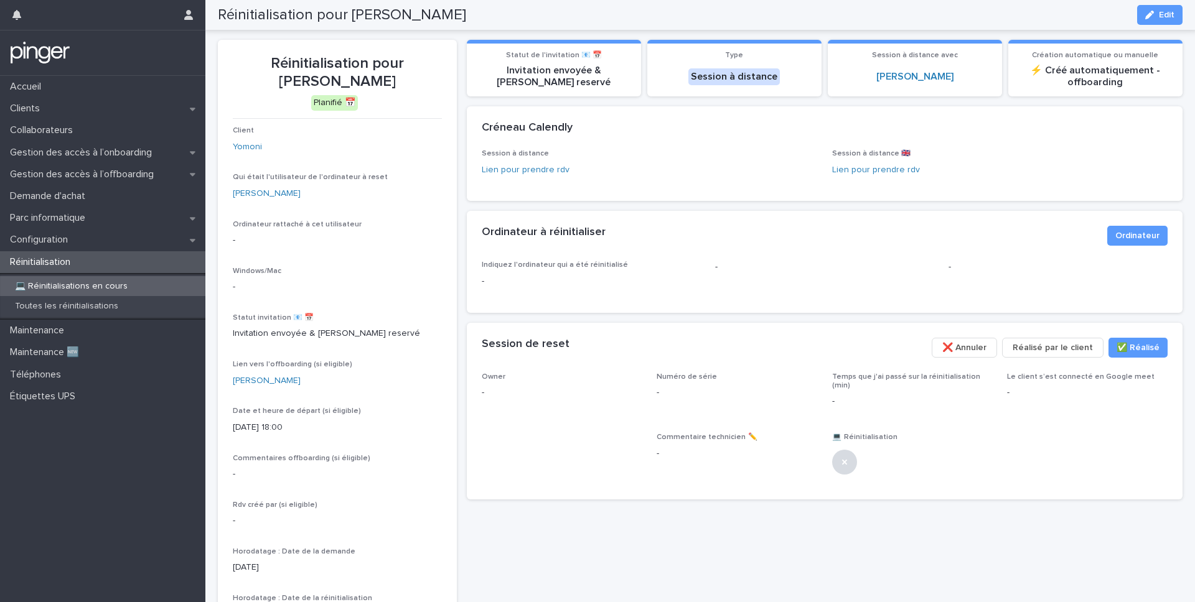
scroll to position [21, 0]
drag, startPoint x: 386, startPoint y: 63, endPoint x: 398, endPoint y: 82, distance: 21.8
click at [398, 83] on p "Réinitialisation pour [PERSON_NAME]" at bounding box center [337, 73] width 209 height 36
copy p "[PERSON_NAME]"
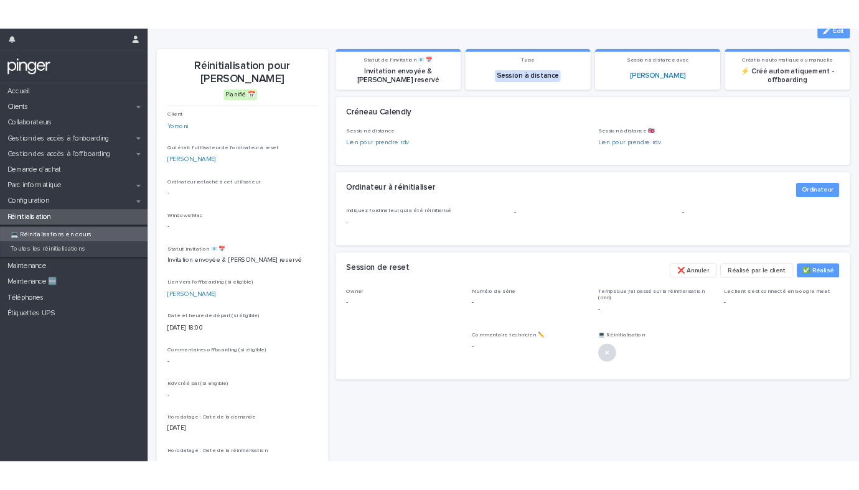
scroll to position [35, 0]
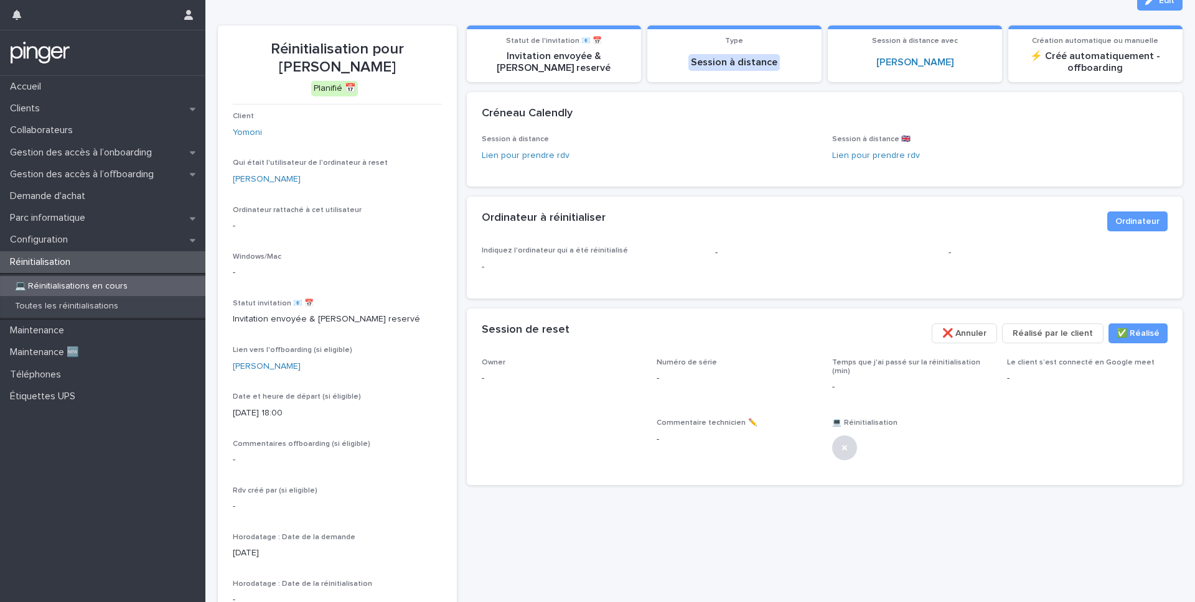
copy p "[PERSON_NAME]"
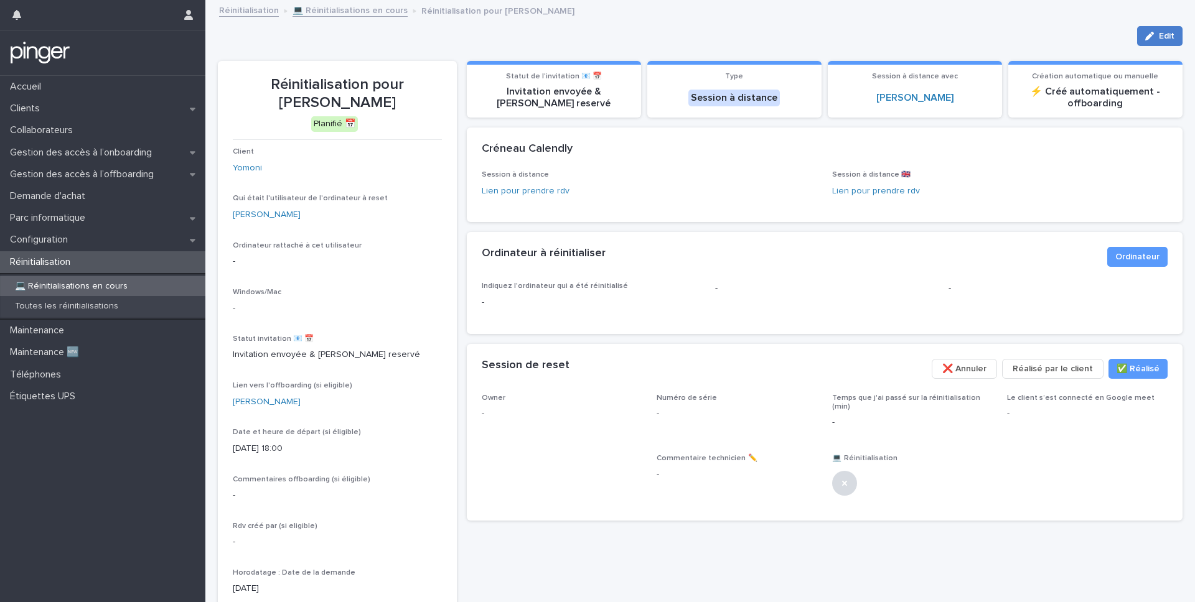
click at [1149, 30] on button "Edit" at bounding box center [1159, 36] width 45 height 20
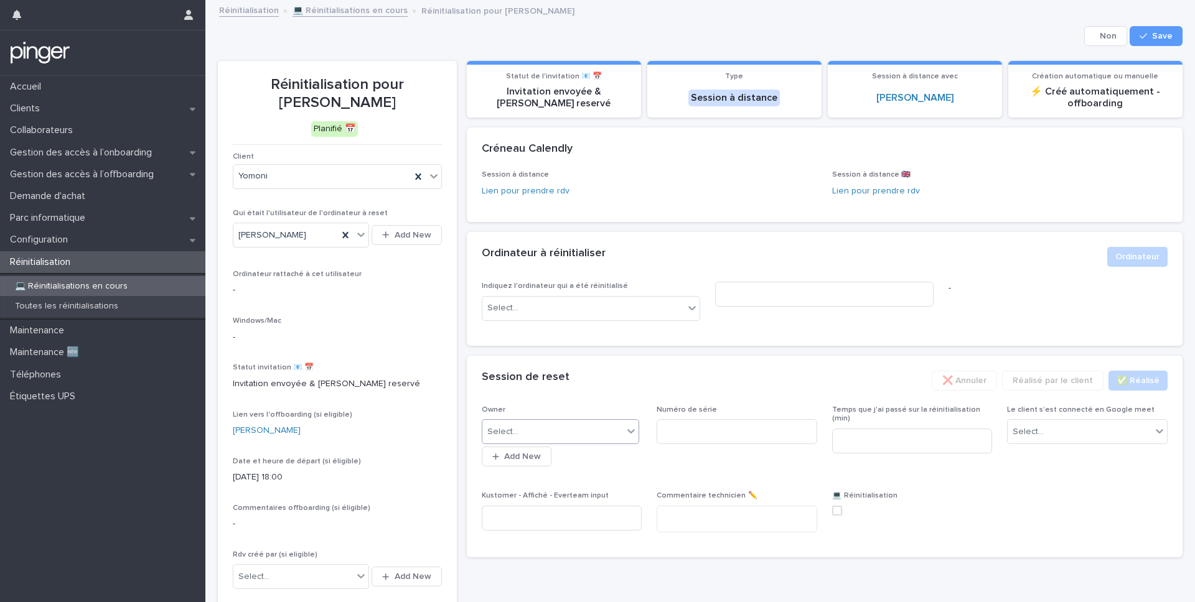
click at [582, 430] on div "Select..." at bounding box center [552, 432] width 141 height 21
type input "****"
click at [538, 455] on div "[PERSON_NAME]" at bounding box center [560, 456] width 157 height 22
click at [1018, 433] on div "Select..." at bounding box center [1027, 432] width 31 height 13
click at [1027, 475] on div "Non" at bounding box center [1086, 478] width 159 height 22
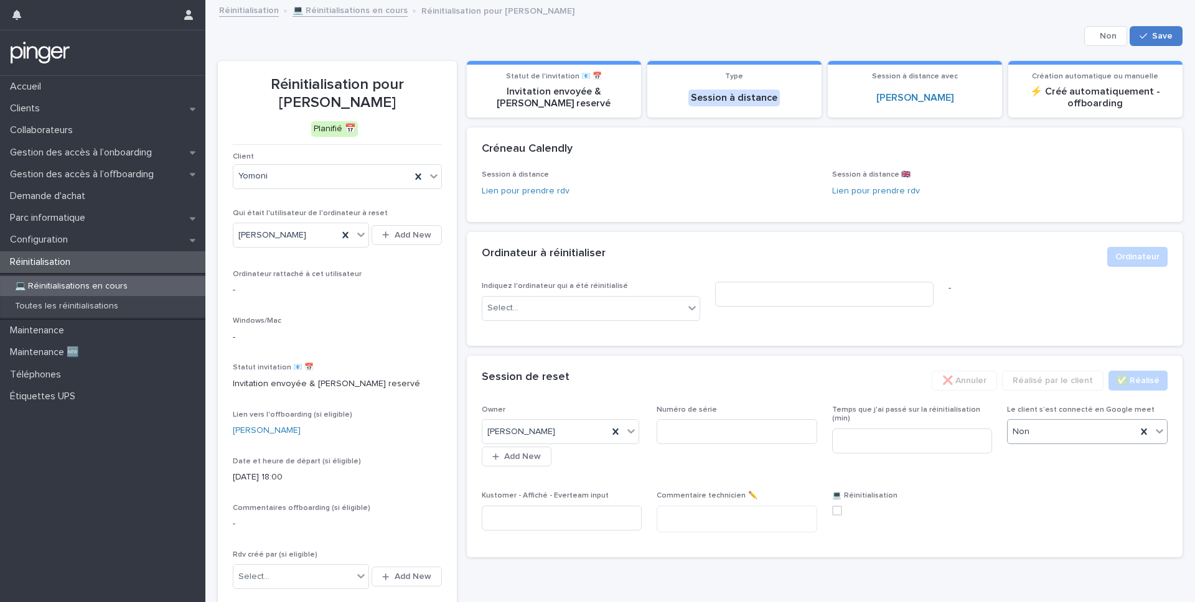
click at [1156, 33] on span "Save" at bounding box center [1162, 36] width 21 height 9
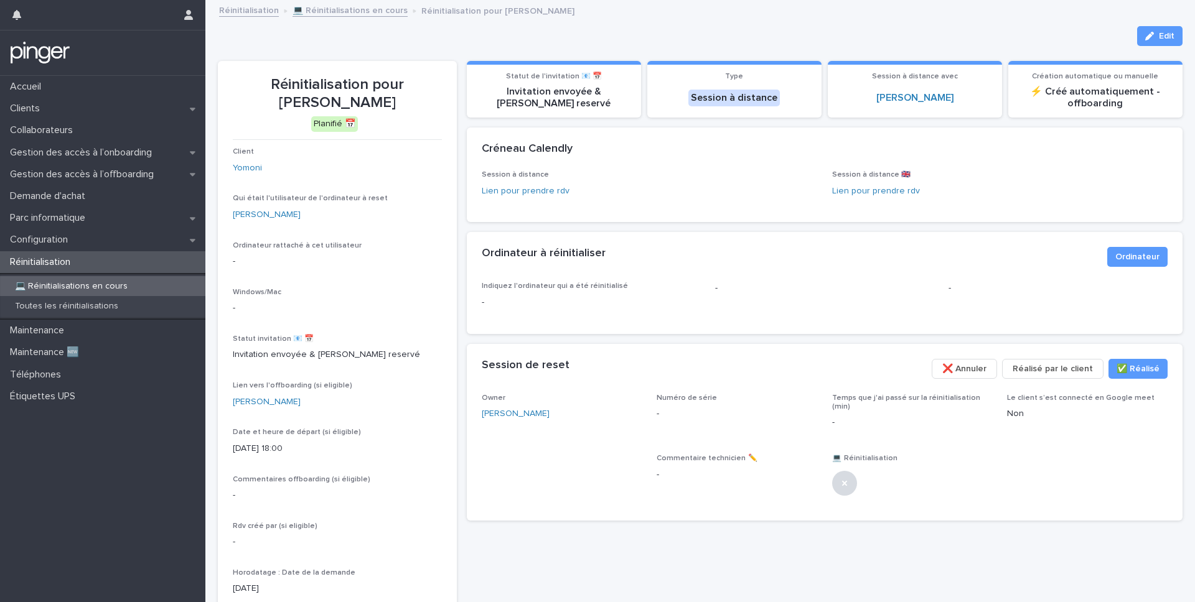
click at [1039, 368] on span "Réalisé par le client" at bounding box center [1052, 369] width 80 height 12
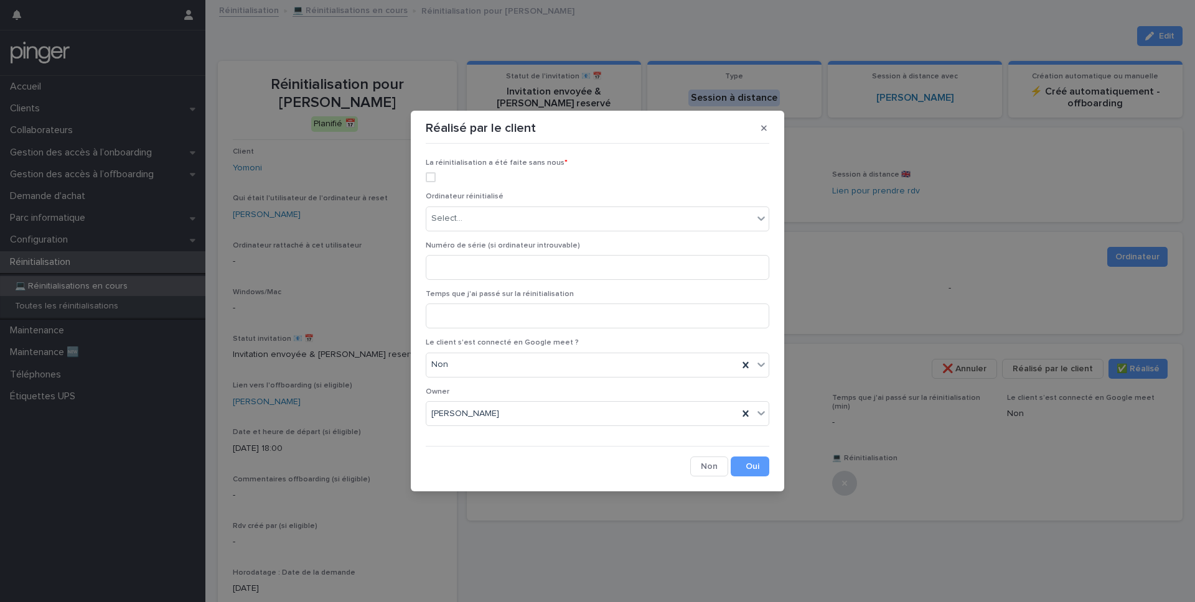
click at [431, 176] on span at bounding box center [431, 177] width 10 height 10
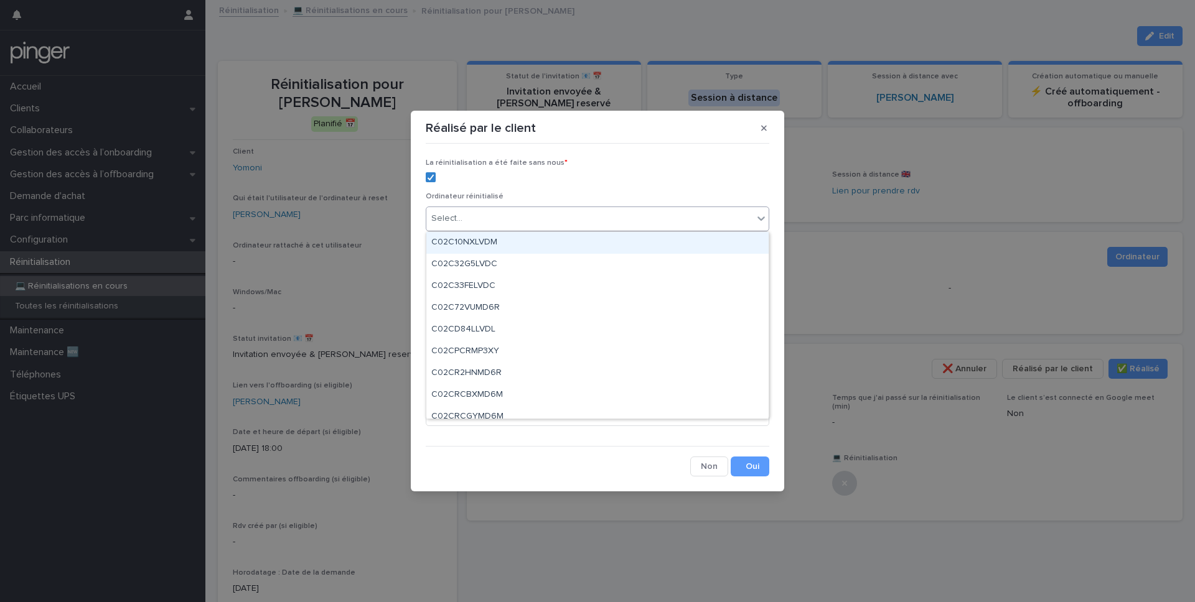
click at [452, 215] on div "Select..." at bounding box center [446, 218] width 31 height 13
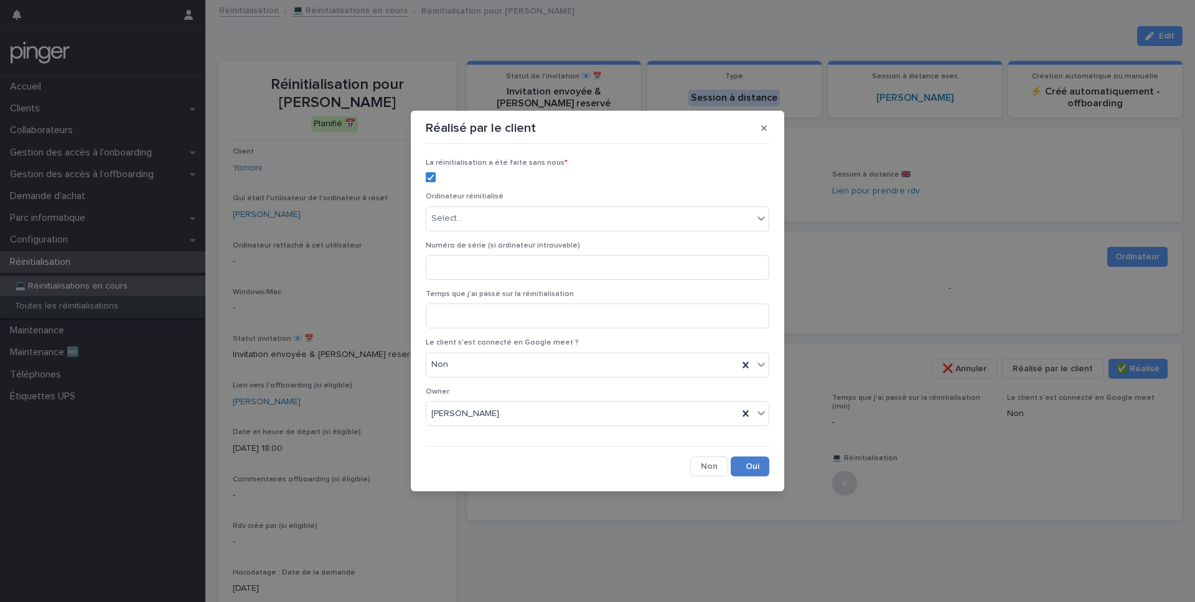
click at [750, 475] on button "Save" at bounding box center [749, 467] width 39 height 20
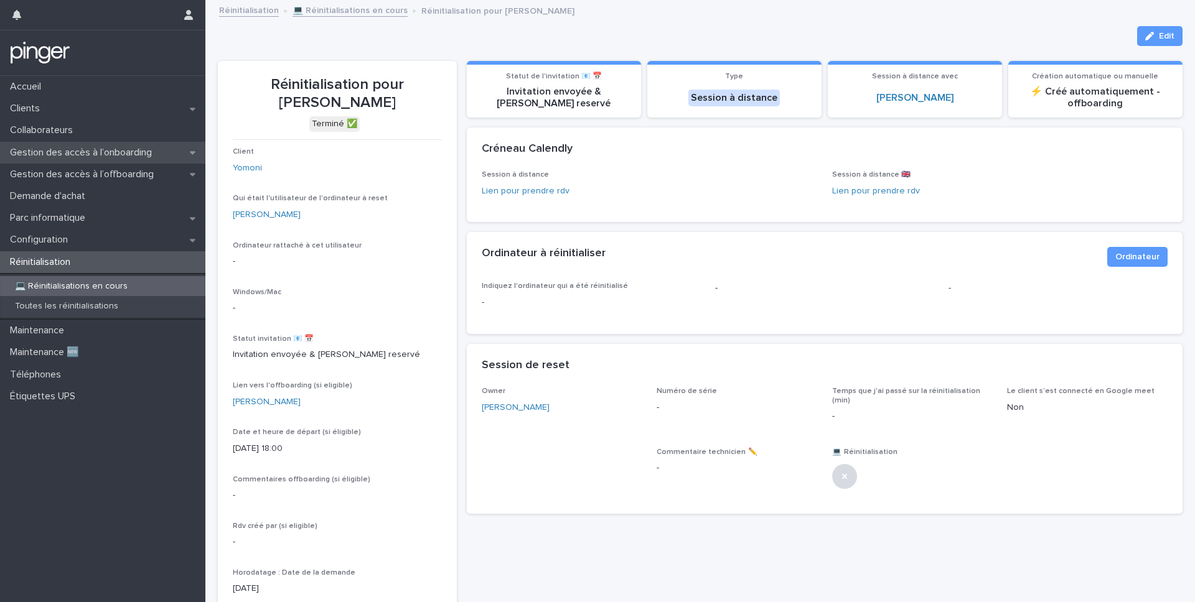
click at [136, 152] on p "Gestion des accès à l’onboarding" at bounding box center [83, 153] width 157 height 12
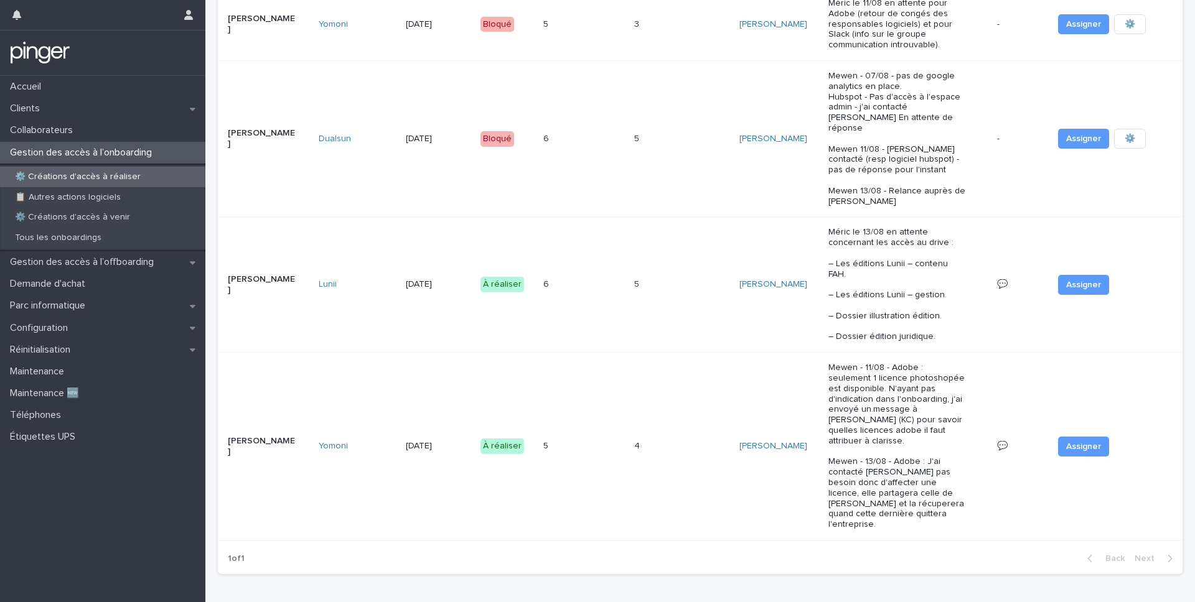
scroll to position [616, 0]
click at [651, 434] on div "4 4" at bounding box center [681, 444] width 95 height 21
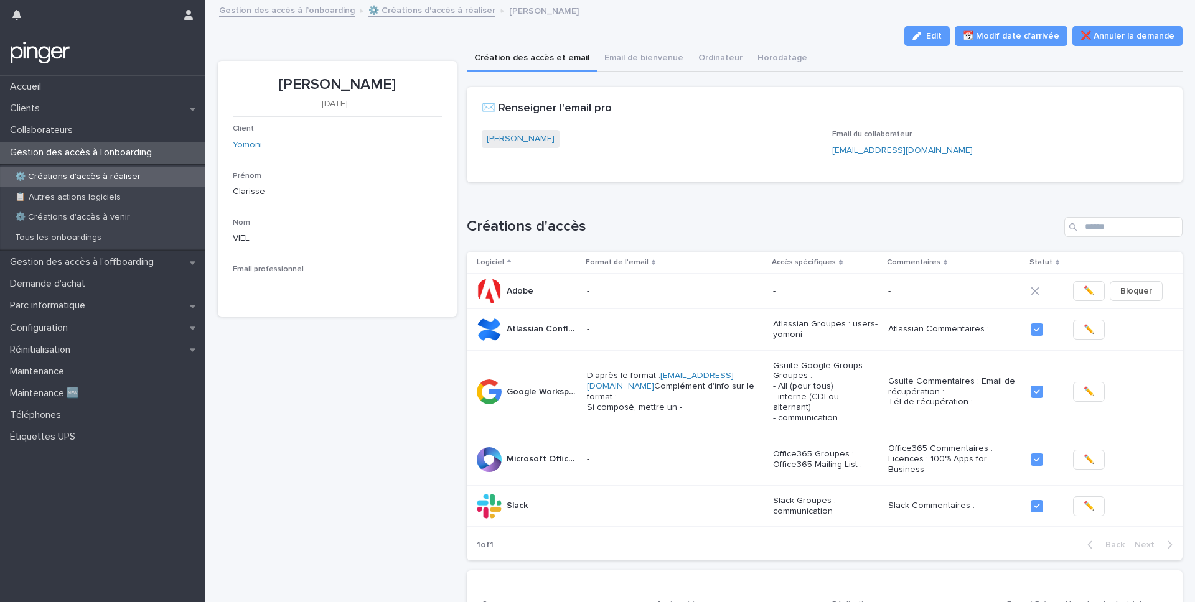
scroll to position [594, 0]
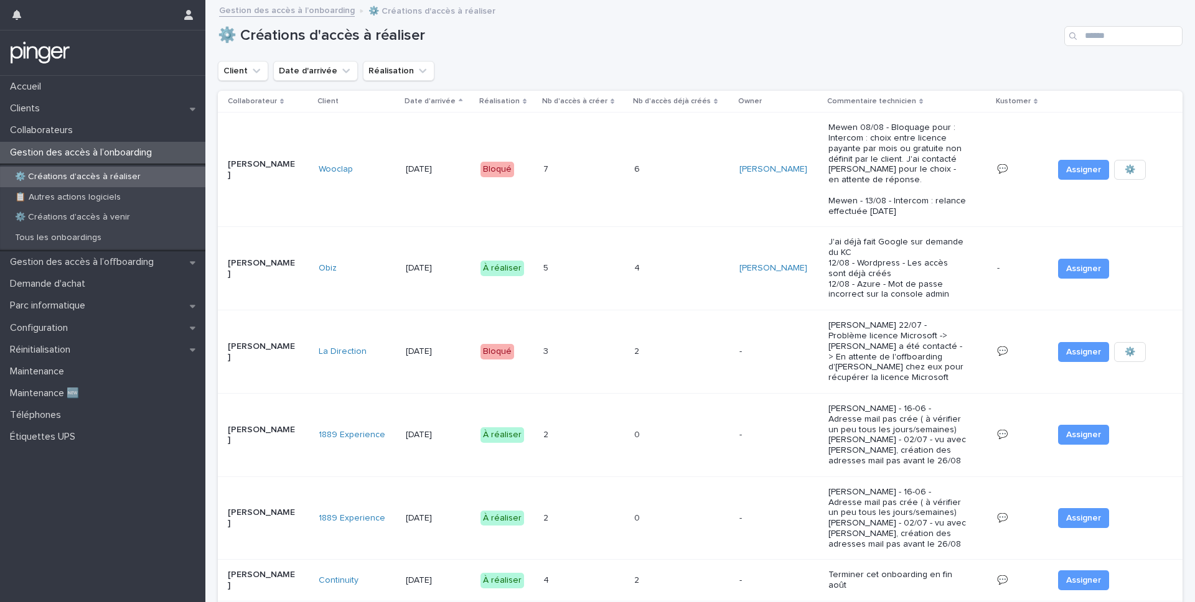
scroll to position [0, 4]
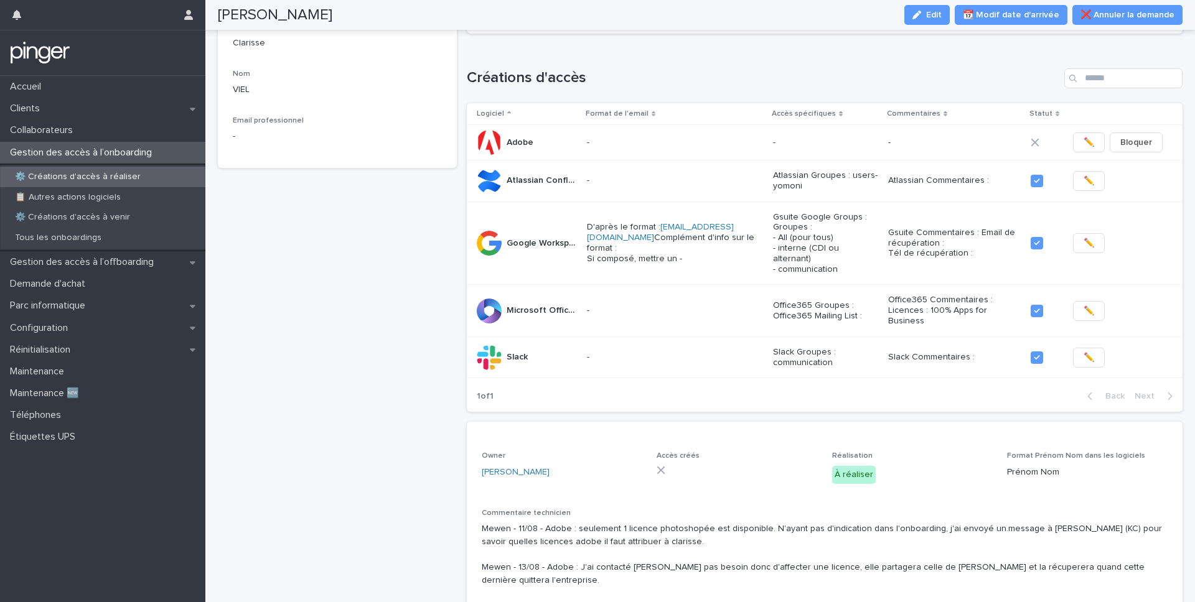
scroll to position [146, 0]
click at [1087, 144] on span "✏️" at bounding box center [1088, 145] width 11 height 12
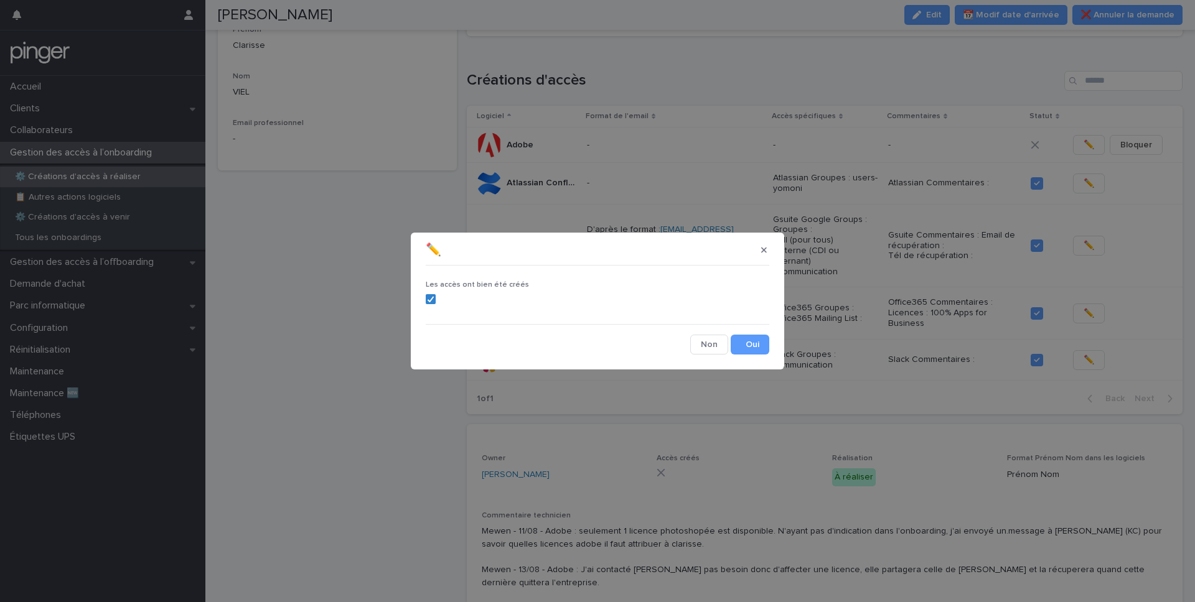
click at [747, 327] on div "Les accès ont bien été créés Cancel Save" at bounding box center [597, 313] width 343 height 84
click at [747, 348] on button "Save" at bounding box center [749, 345] width 39 height 20
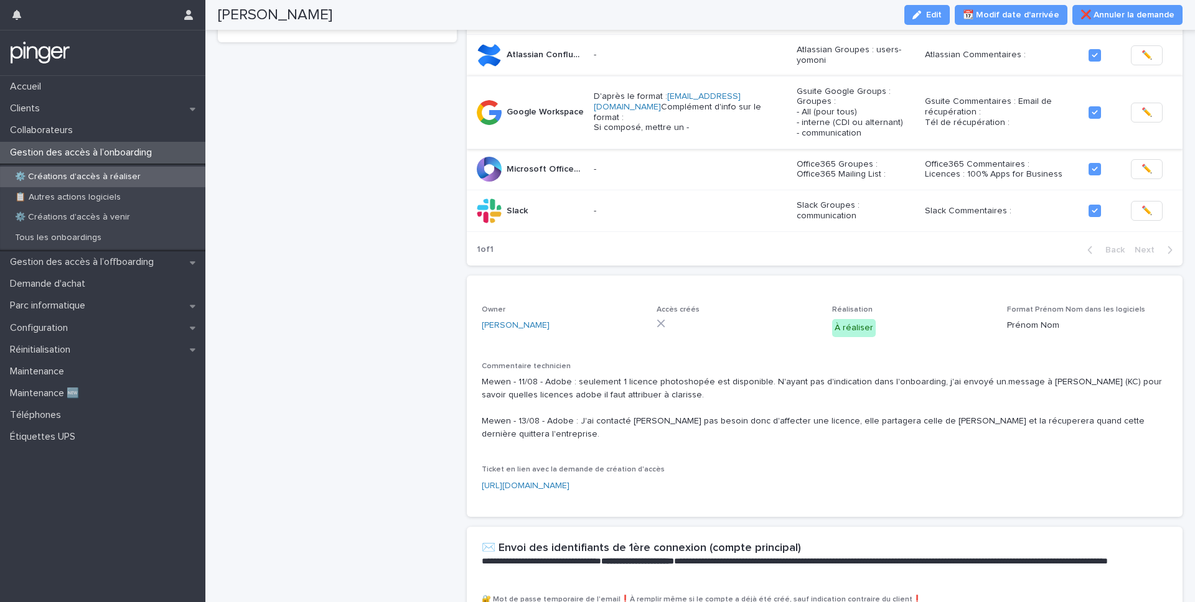
scroll to position [0, 0]
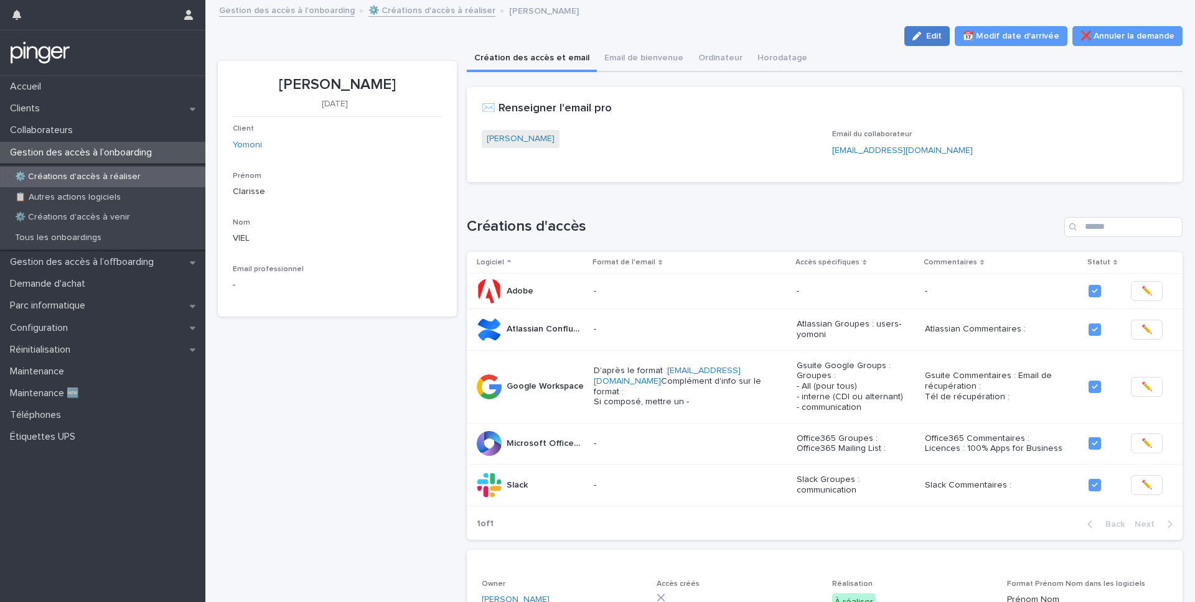
click at [936, 36] on span "Edit" at bounding box center [934, 36] width 16 height 9
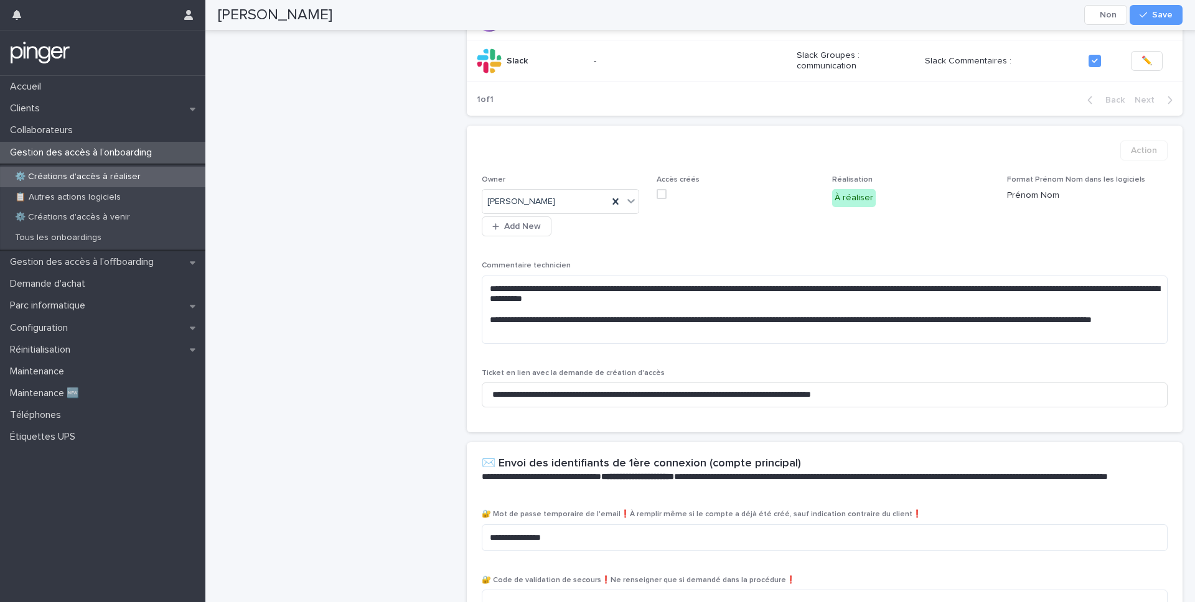
scroll to position [434, 0]
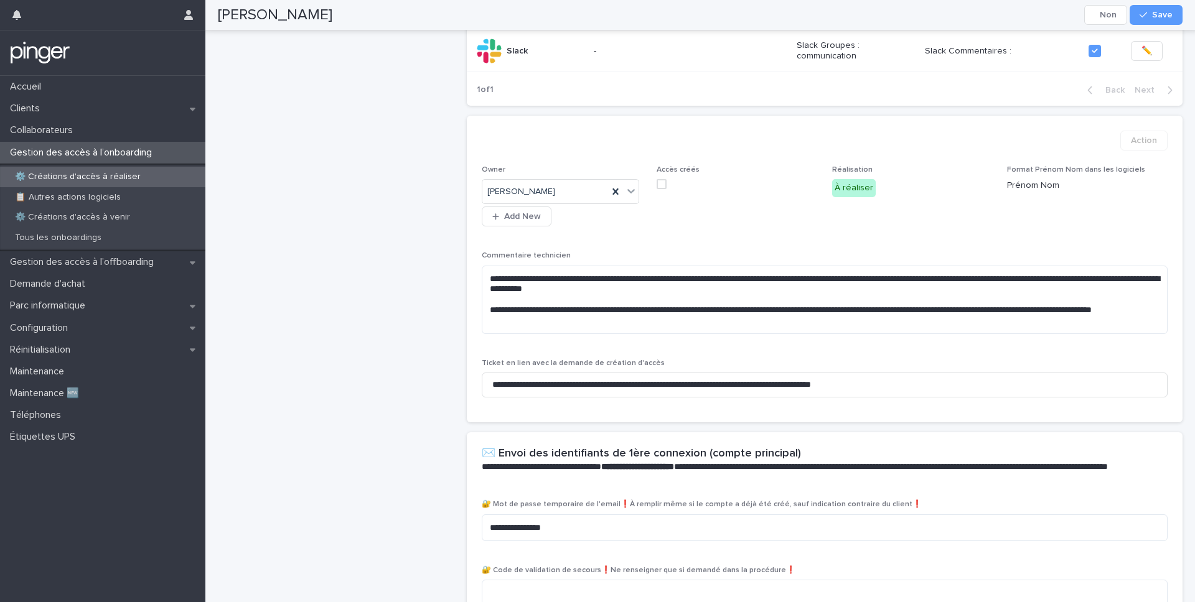
click at [660, 184] on span at bounding box center [661, 184] width 10 height 10
click at [1147, 21] on button "Save" at bounding box center [1155, 15] width 53 height 20
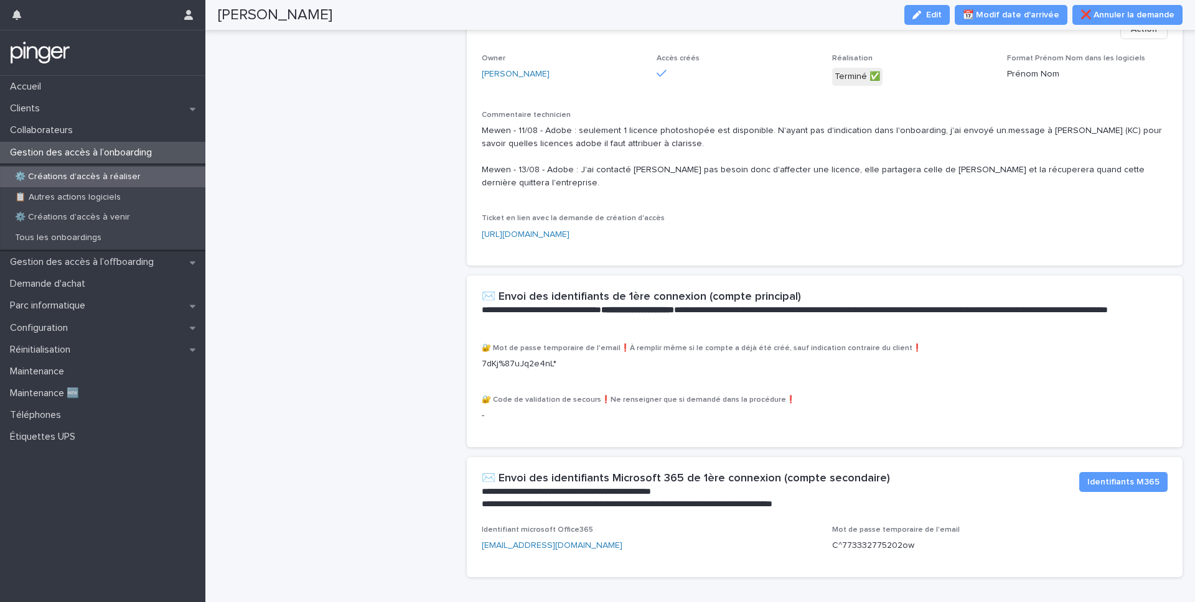
scroll to position [591, 0]
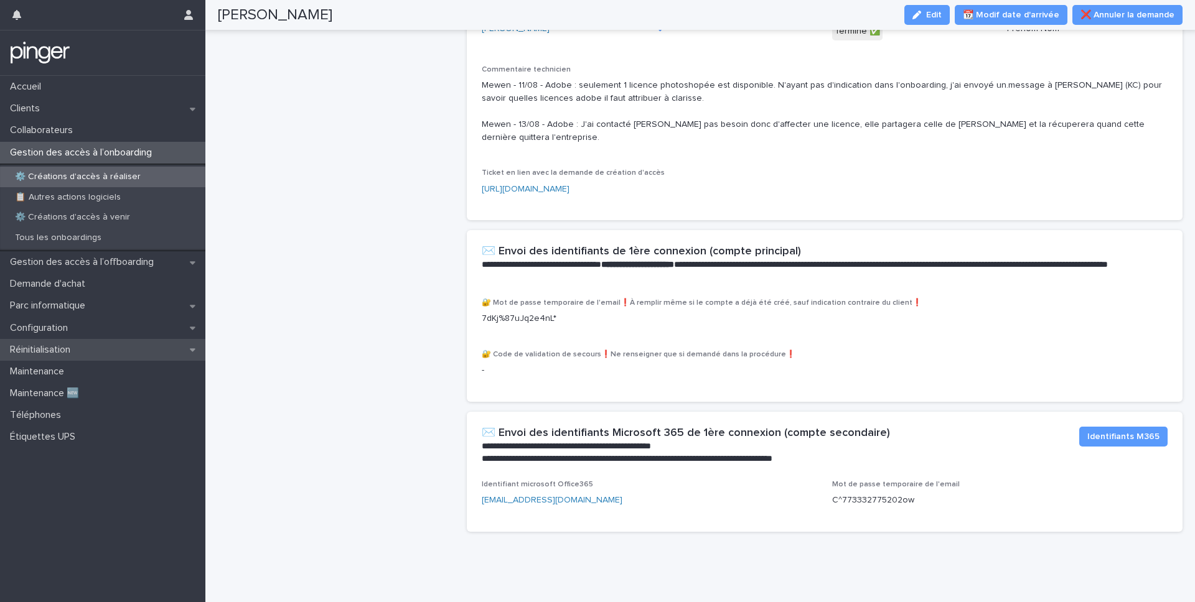
click at [93, 355] on div "Réinitialisation" at bounding box center [102, 350] width 205 height 22
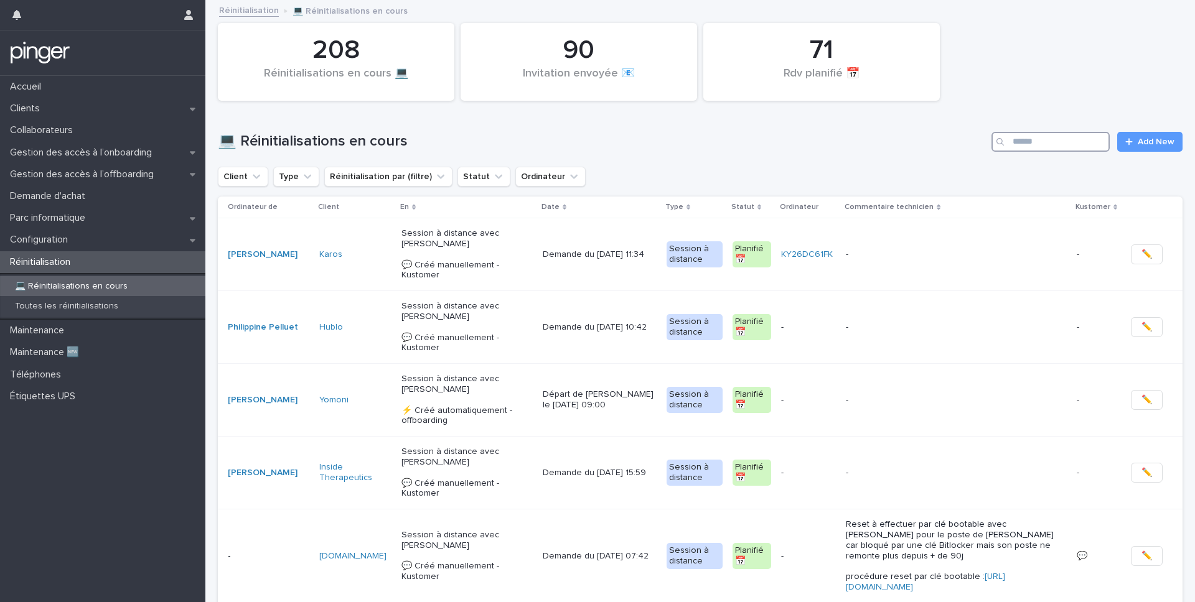
click at [1031, 132] on input "Search" at bounding box center [1050, 142] width 118 height 20
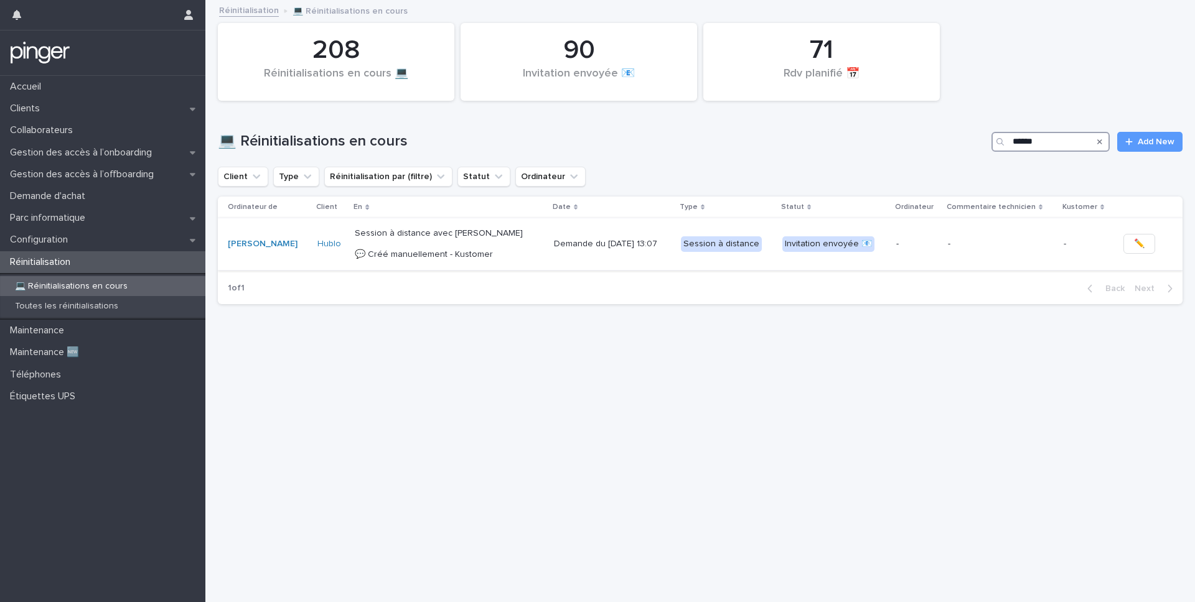
type input "******"
click at [454, 233] on p "Session à distance avec [PERSON_NAME] 💬​ Créé manuellement - Kustomer" at bounding box center [449, 243] width 189 height 31
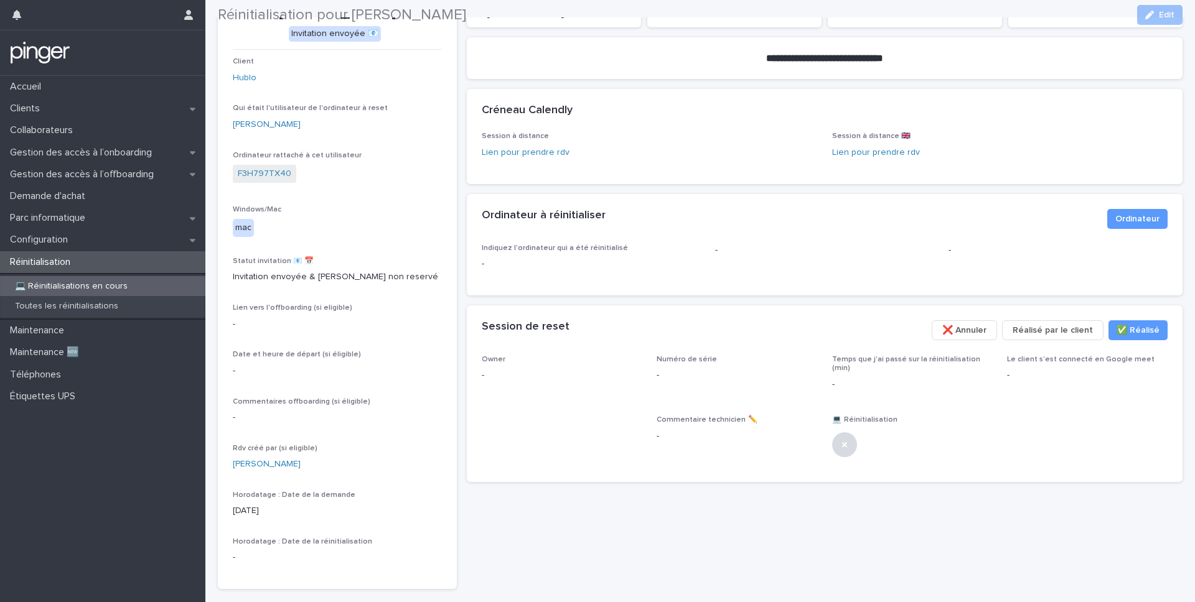
scroll to position [93, 0]
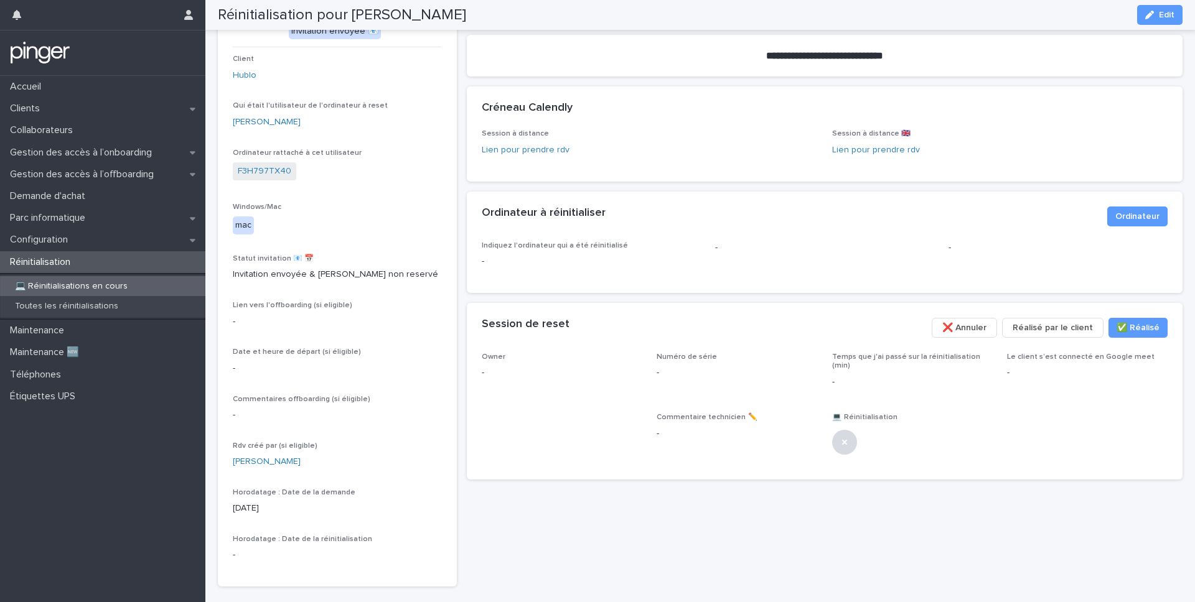
drag, startPoint x: 353, startPoint y: 11, endPoint x: 460, endPoint y: 19, distance: 107.3
click at [460, 19] on h2 "Réinitialisation pour [PERSON_NAME]" at bounding box center [342, 15] width 248 height 18
copy h2 "[PERSON_NAME]"
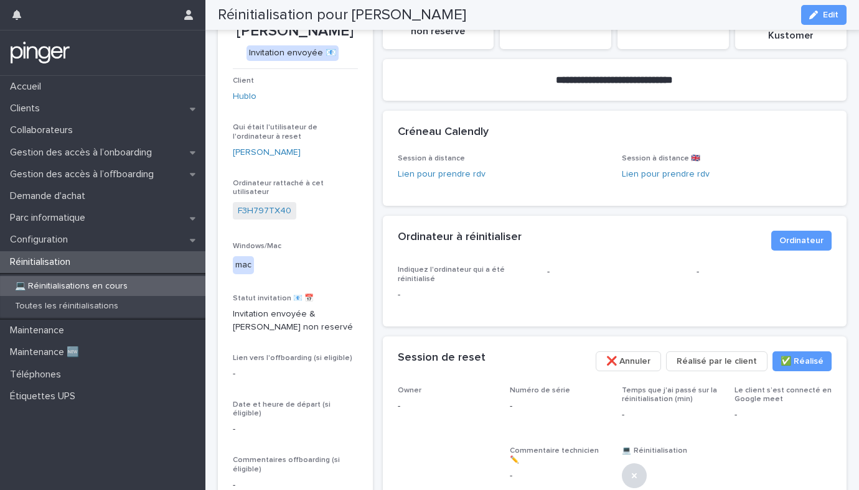
scroll to position [93, 0]
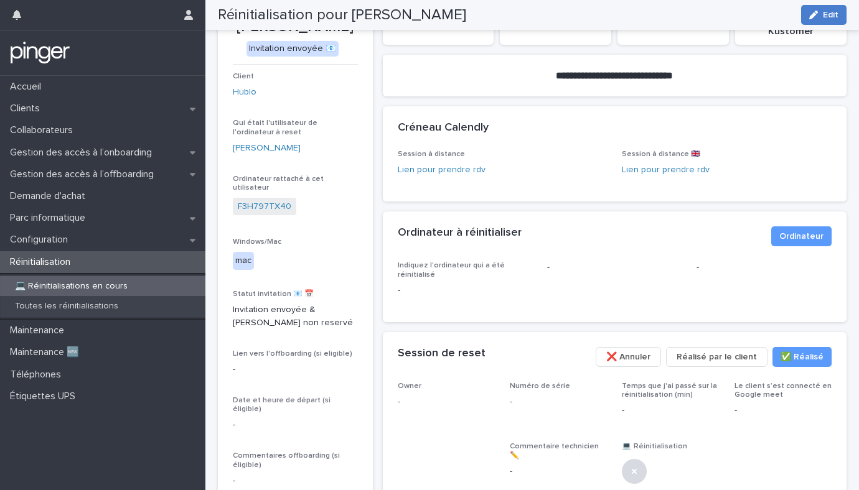
click at [817, 10] on button "Edit" at bounding box center [823, 15] width 45 height 20
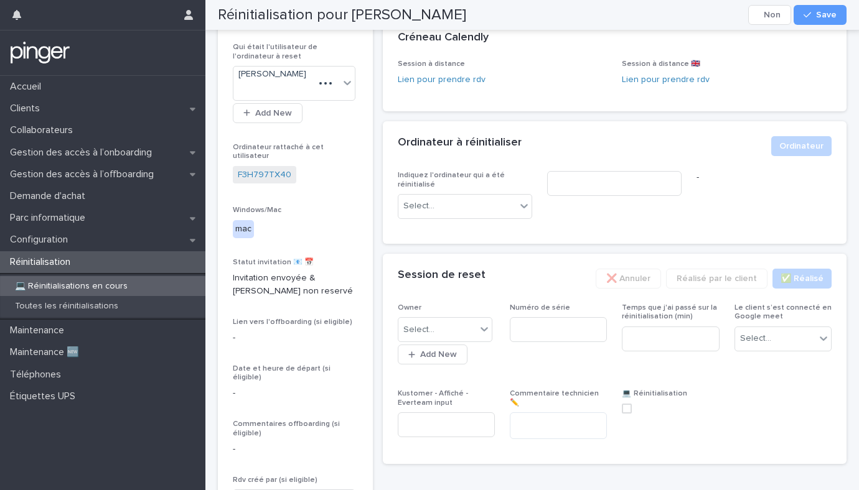
scroll to position [184, 0]
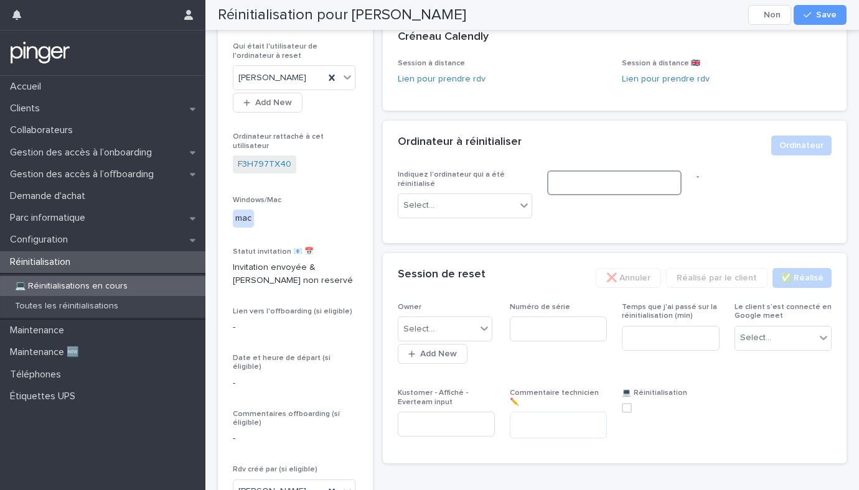
click at [603, 184] on input at bounding box center [614, 182] width 134 height 25
paste input "**********"
type input "**********"
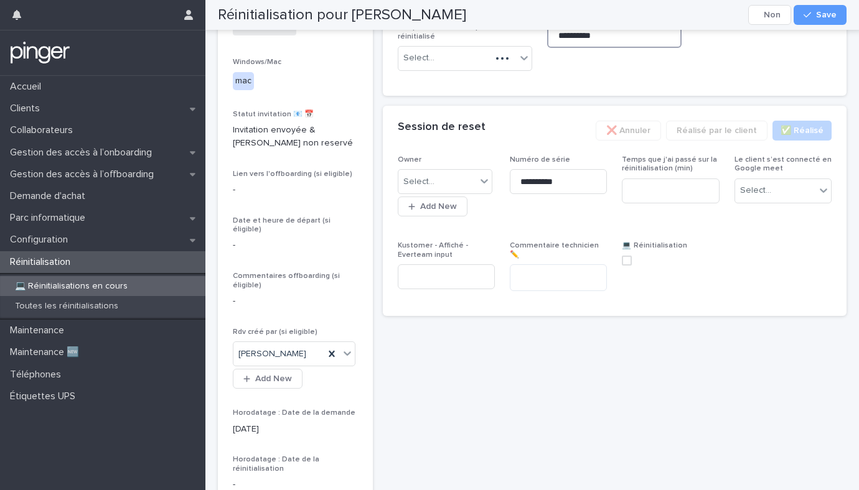
scroll to position [333, 0]
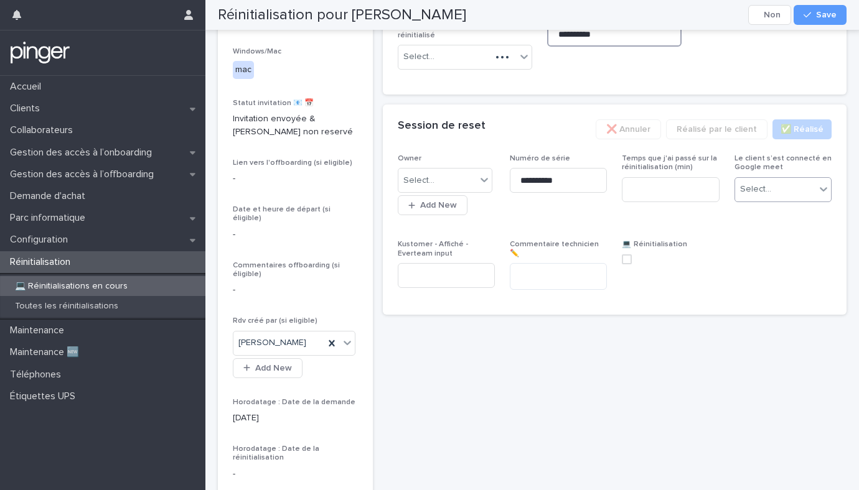
type input "**********"
click at [747, 195] on div "Select..." at bounding box center [755, 189] width 31 height 13
click at [745, 213] on div "Oui" at bounding box center [783, 214] width 96 height 22
click at [813, 16] on div "button" at bounding box center [809, 15] width 12 height 9
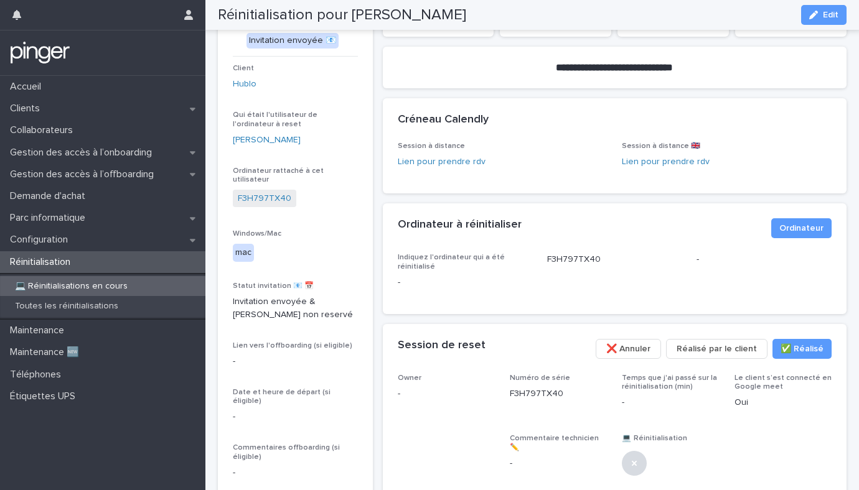
scroll to position [70, 0]
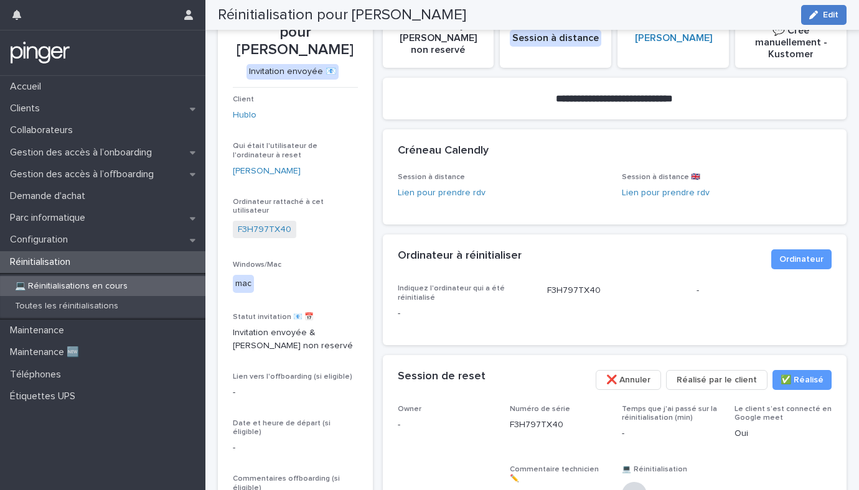
click at [816, 17] on icon "button" at bounding box center [813, 15] width 9 height 9
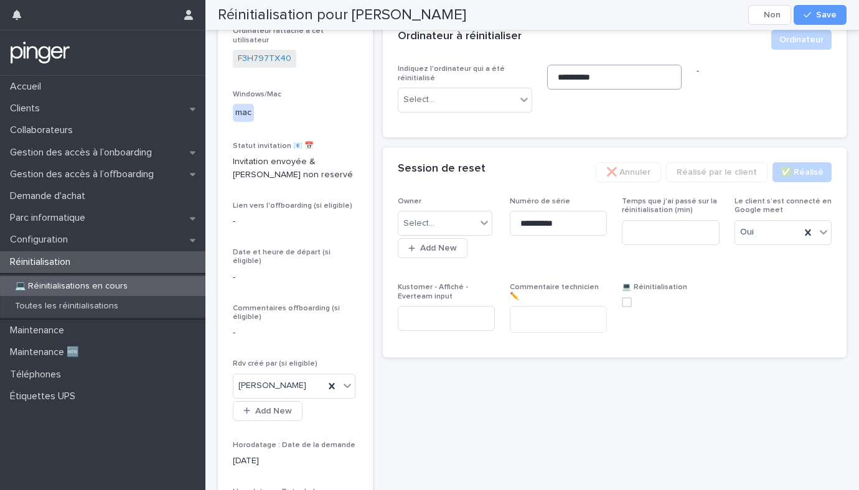
scroll to position [291, 0]
click at [627, 301] on span at bounding box center [627, 302] width 10 height 10
click at [687, 231] on input at bounding box center [670, 232] width 97 height 25
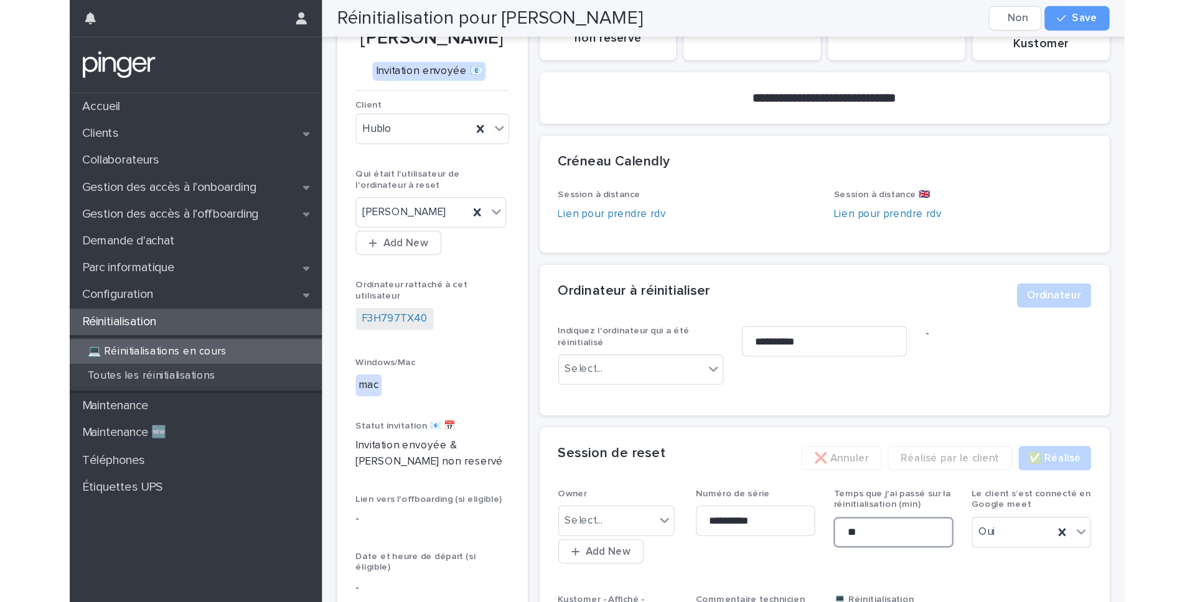
scroll to position [0, 0]
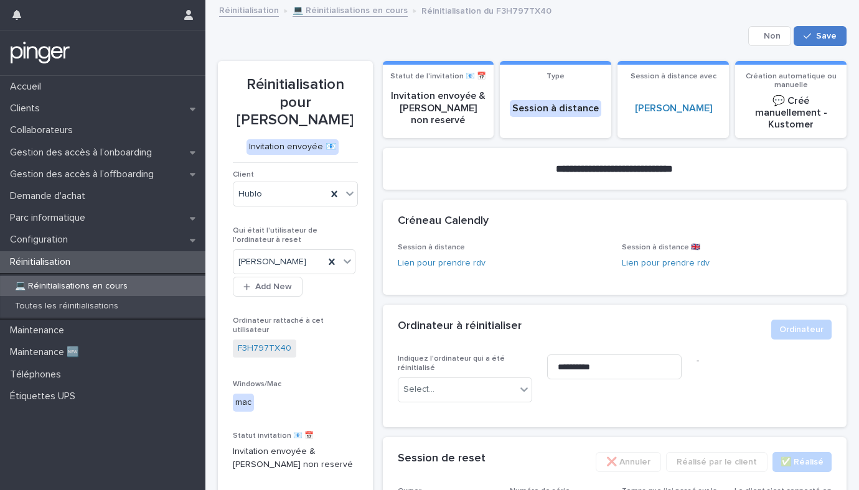
type input "**"
click at [826, 35] on span "Save" at bounding box center [826, 36] width 21 height 9
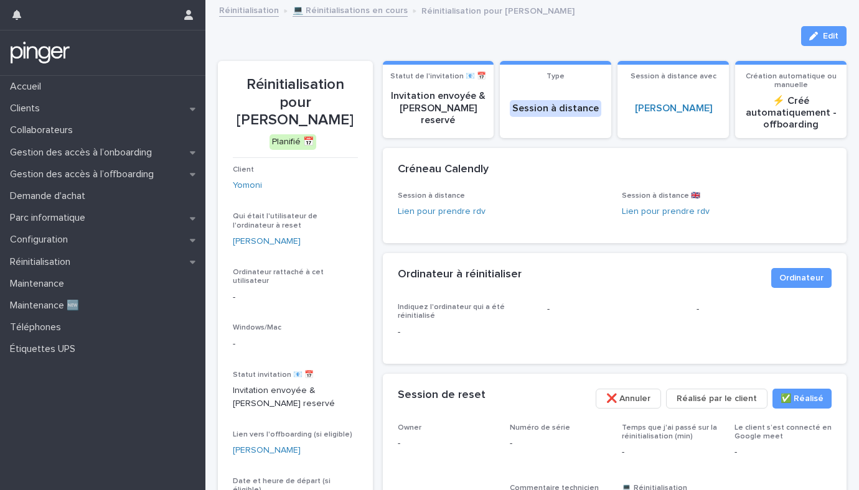
click at [531, 17] on div "Réinitialisation 💻 Réinitialisations en cours Réinitialisation pour Arthur Beau…" at bounding box center [538, 10] width 650 height 17
click at [102, 151] on p "Gestion des accès à l’onboarding" at bounding box center [83, 153] width 157 height 12
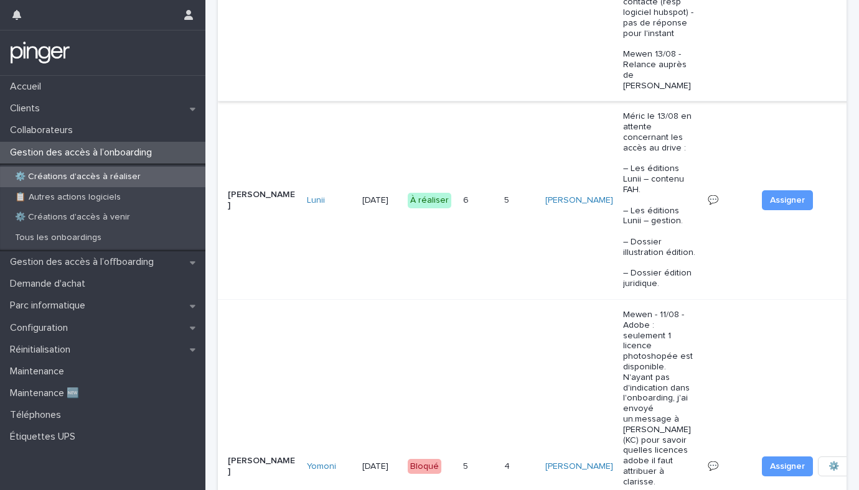
scroll to position [1224, 0]
click at [513, 302] on td "4 4" at bounding box center [519, 469] width 41 height 334
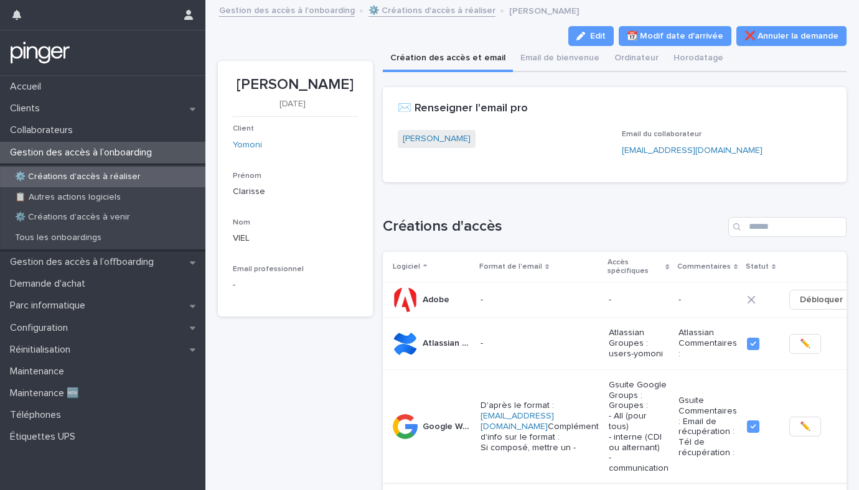
scroll to position [1, 0]
click at [607, 43] on button "Edit" at bounding box center [590, 36] width 45 height 20
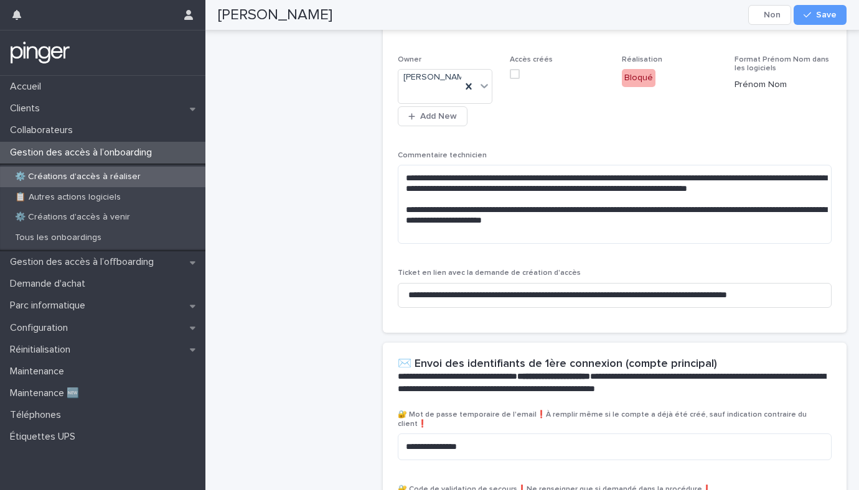
scroll to position [638, 0]
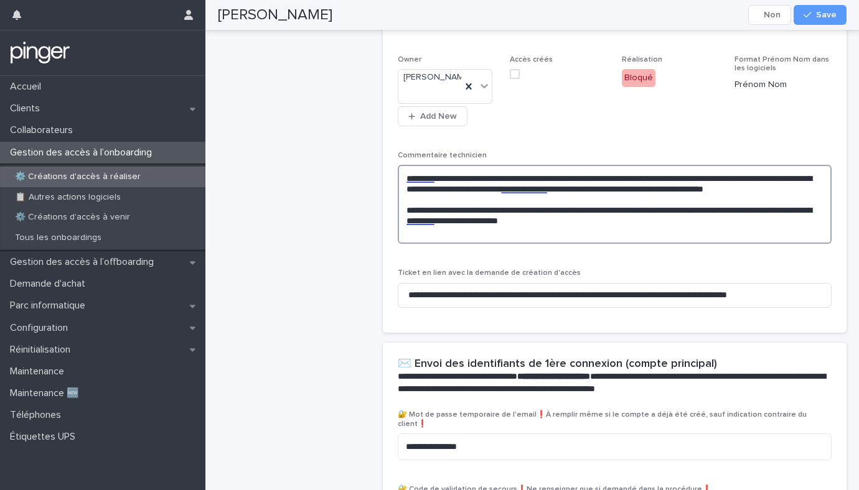
drag, startPoint x: 607, startPoint y: 220, endPoint x: 609, endPoint y: 209, distance: 11.5
click at [609, 209] on textarea "**********" at bounding box center [615, 204] width 434 height 79
click at [641, 220] on textarea "**********" at bounding box center [615, 204] width 434 height 79
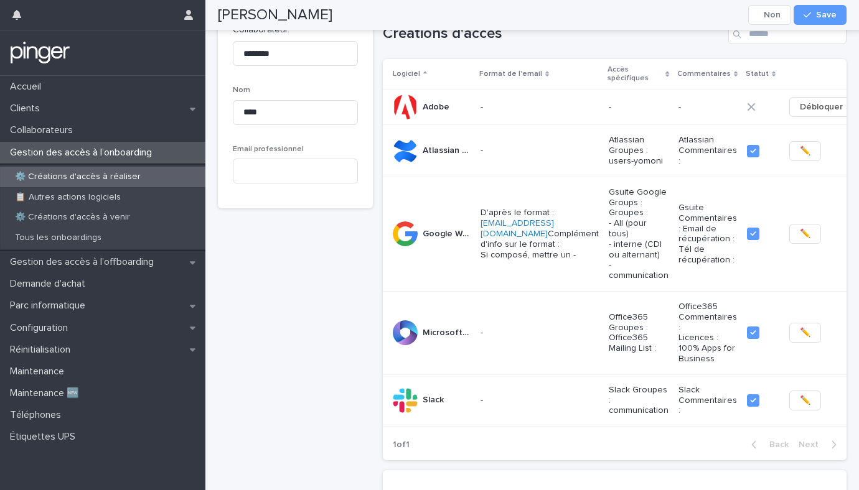
scroll to position [180, 0]
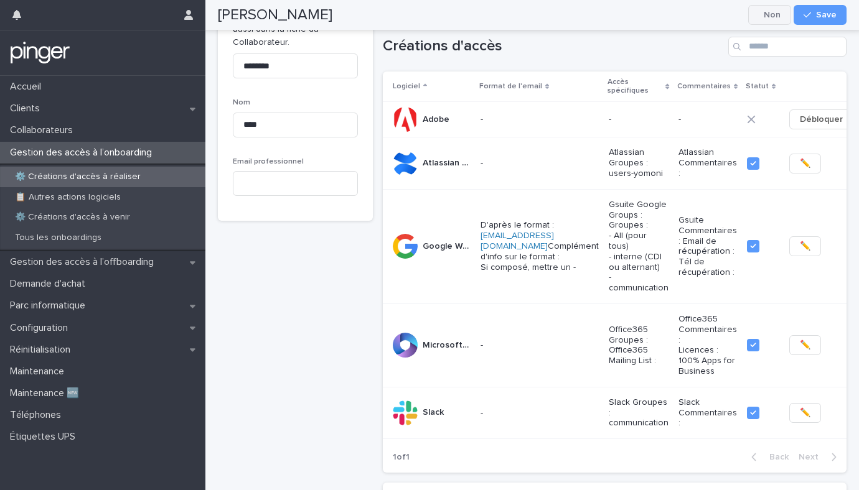
type textarea "**********"
click at [782, 115] on icon "button" at bounding box center [857, 174] width 199 height 199
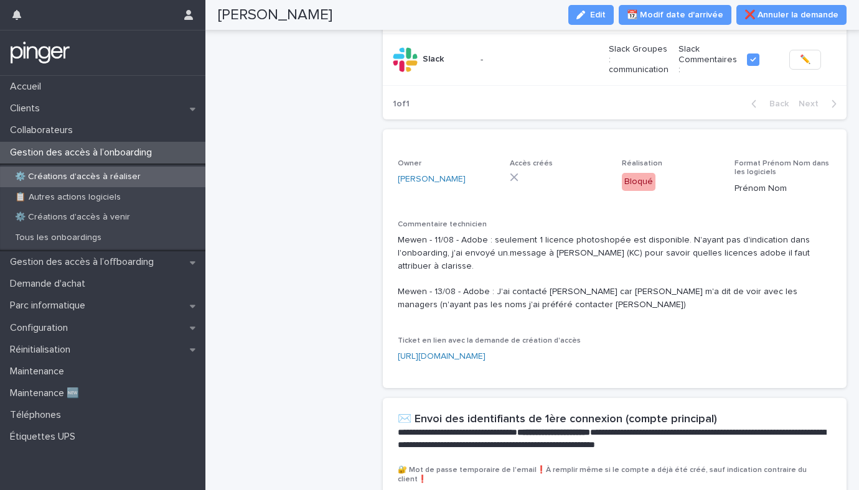
scroll to position [534, 0]
click at [603, 16] on span "Edit" at bounding box center [598, 15] width 16 height 9
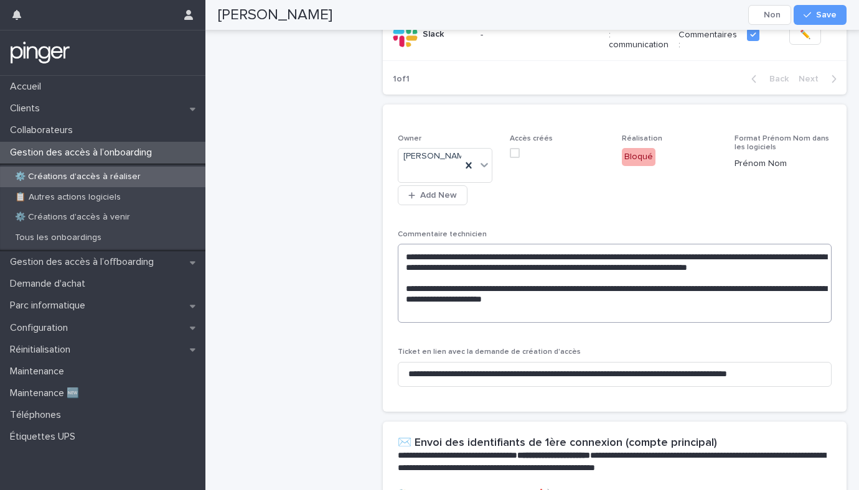
scroll to position [552, 0]
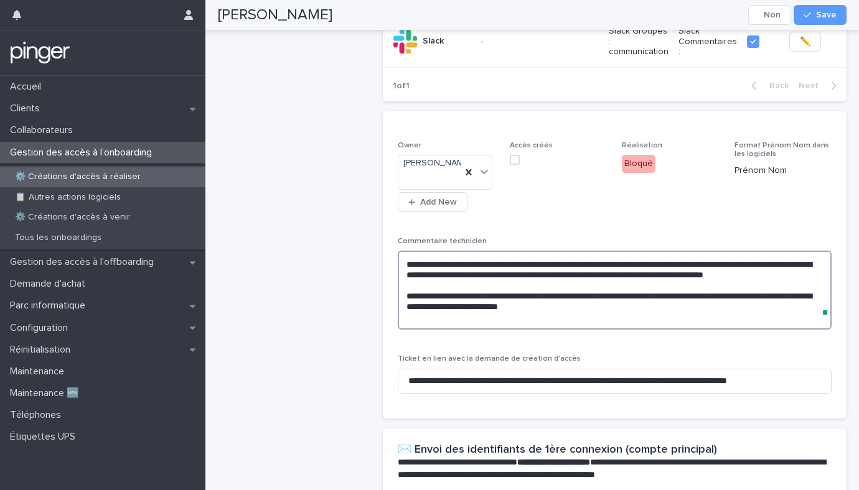
click at [610, 299] on textarea "**********" at bounding box center [615, 290] width 434 height 79
type textarea "**********"
click at [818, 22] on button "Save" at bounding box center [819, 15] width 53 height 20
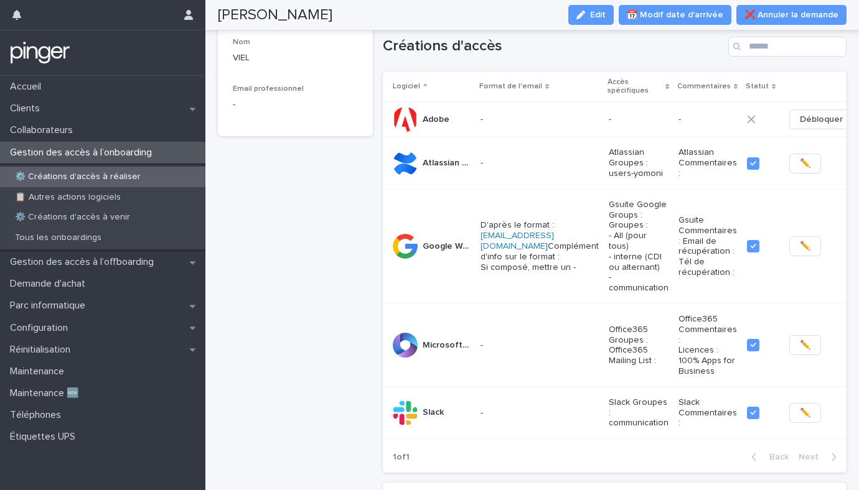
scroll to position [178, 0]
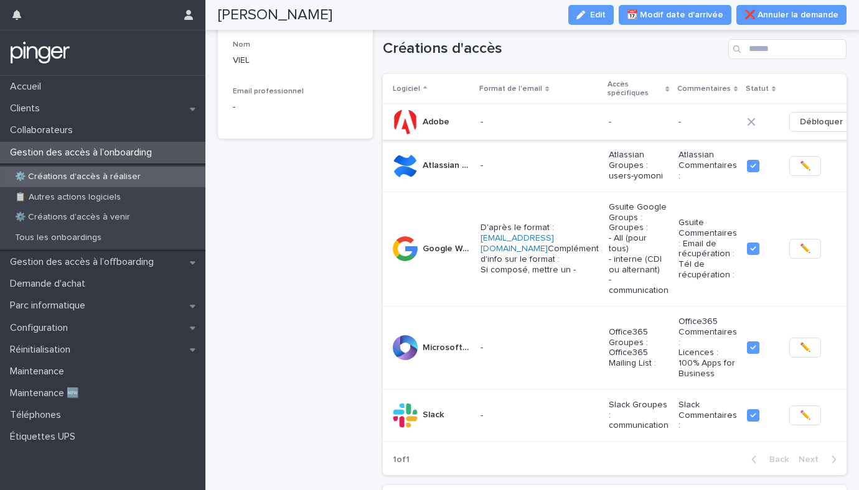
click at [799, 119] on span "Débloquer" at bounding box center [820, 122] width 43 height 12
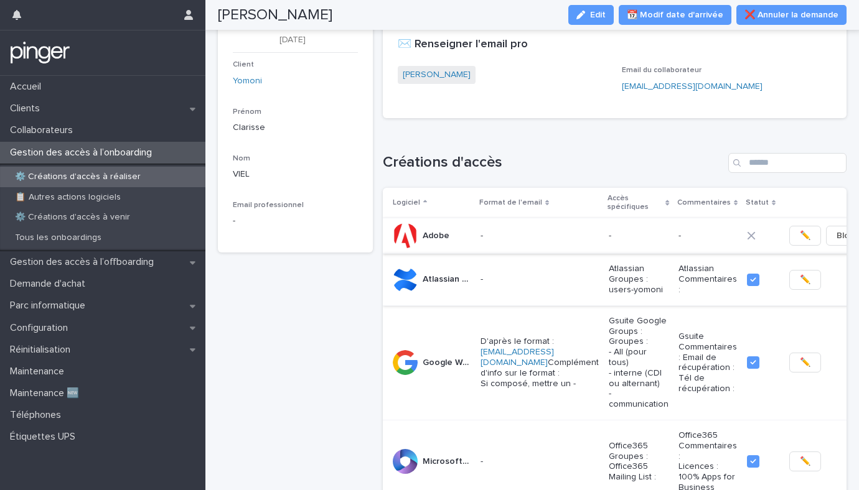
scroll to position [0, 0]
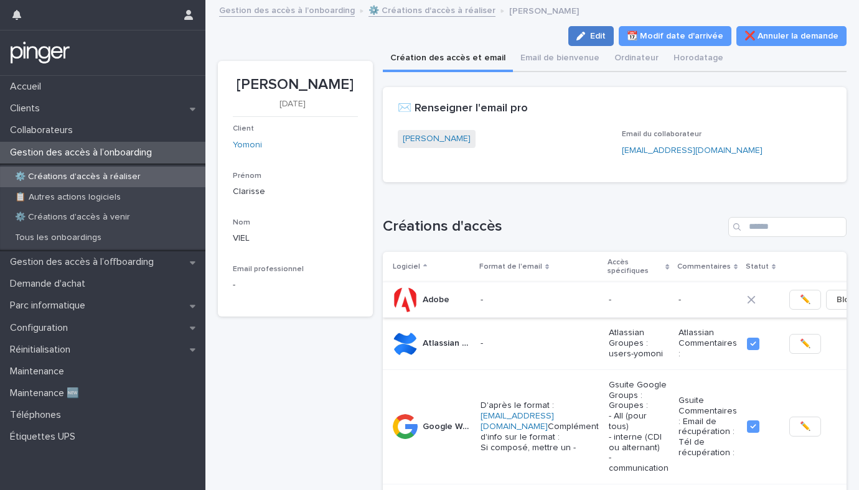
click at [599, 30] on button "Edit" at bounding box center [590, 36] width 45 height 20
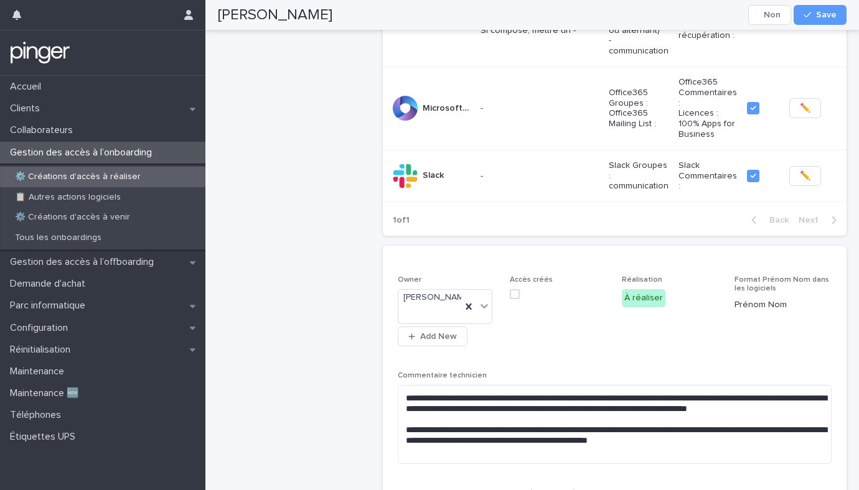
scroll to position [419, 0]
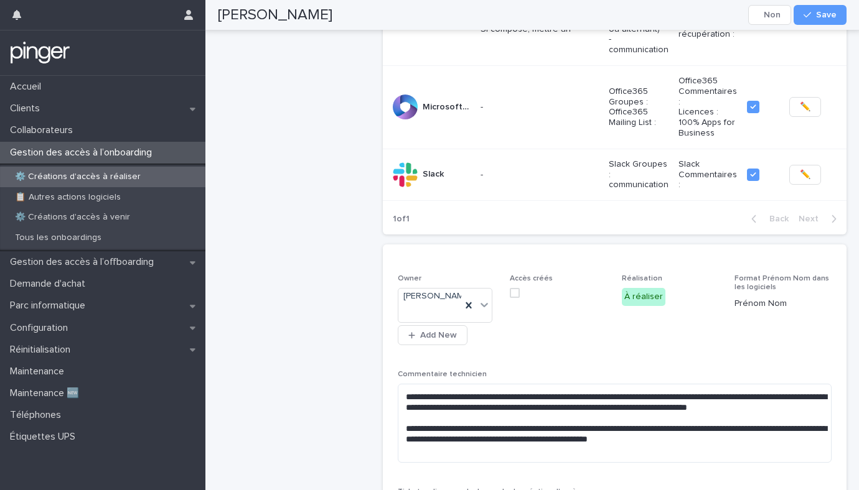
click at [515, 298] on span at bounding box center [515, 293] width 10 height 10
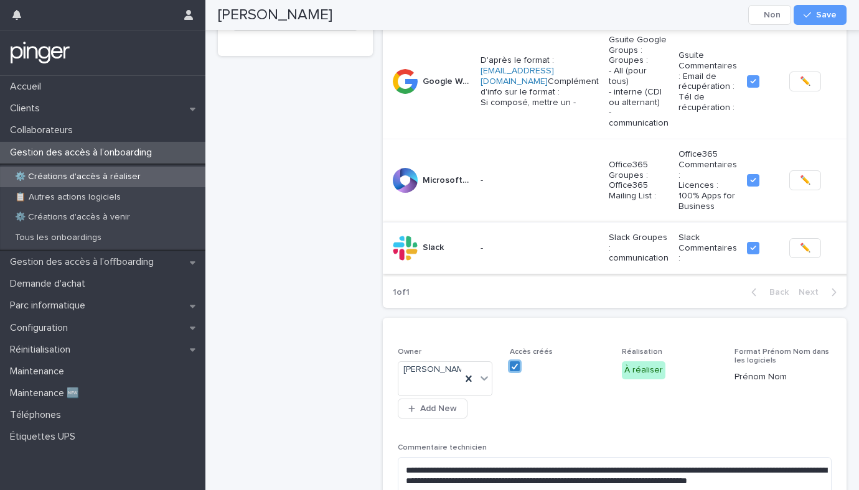
scroll to position [0, 0]
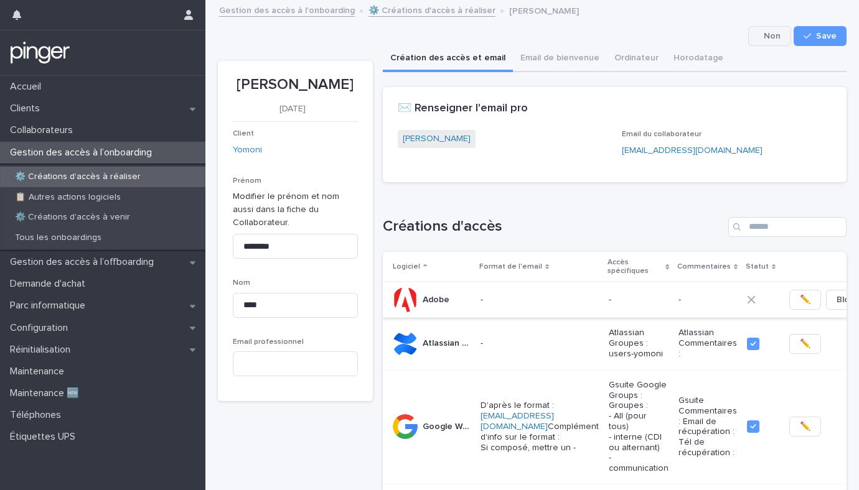
click at [781, 30] on button "Cancel" at bounding box center [769, 36] width 43 height 20
